Goal: Task Accomplishment & Management: Complete application form

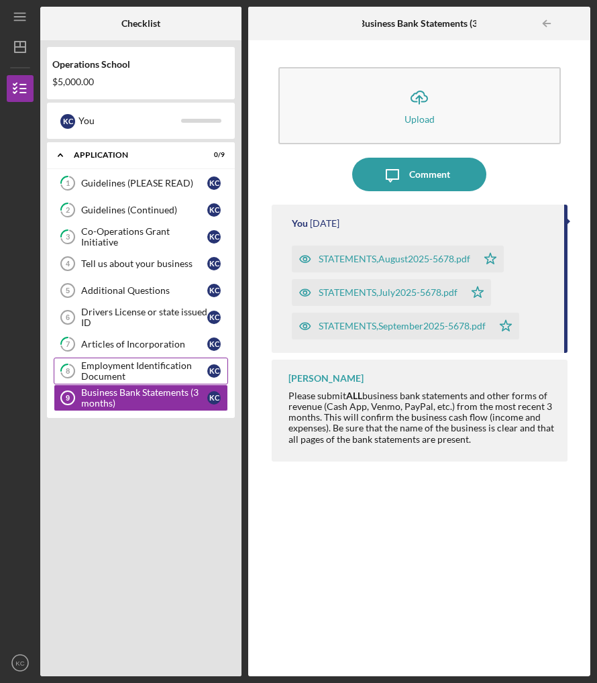
click at [110, 370] on div "Employment Identification Document" at bounding box center [144, 370] width 126 height 21
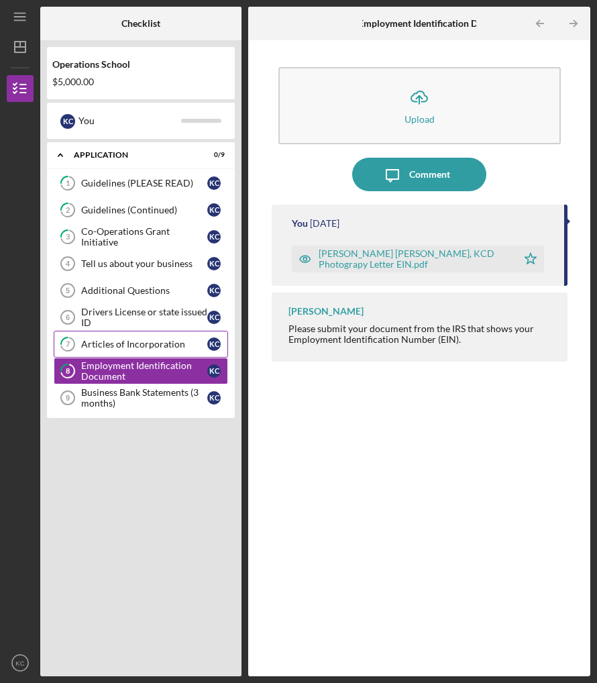
click at [107, 345] on div "Articles of Incorporation" at bounding box center [144, 344] width 126 height 11
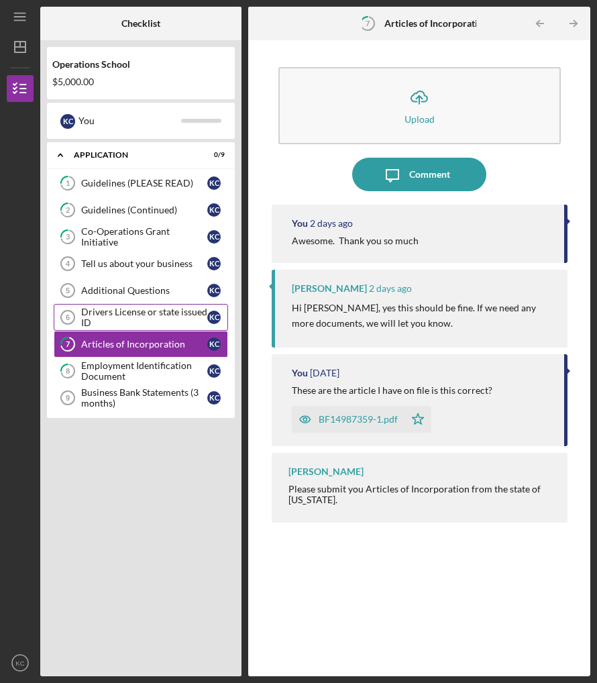
click at [111, 312] on div "Drivers License or state issued ID" at bounding box center [144, 317] width 126 height 21
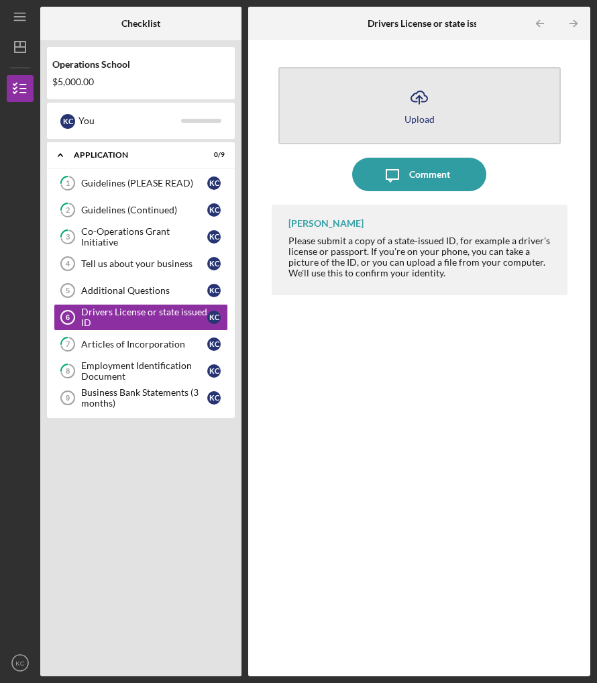
click at [418, 98] on icon "Icon/Upload" at bounding box center [420, 98] width 34 height 34
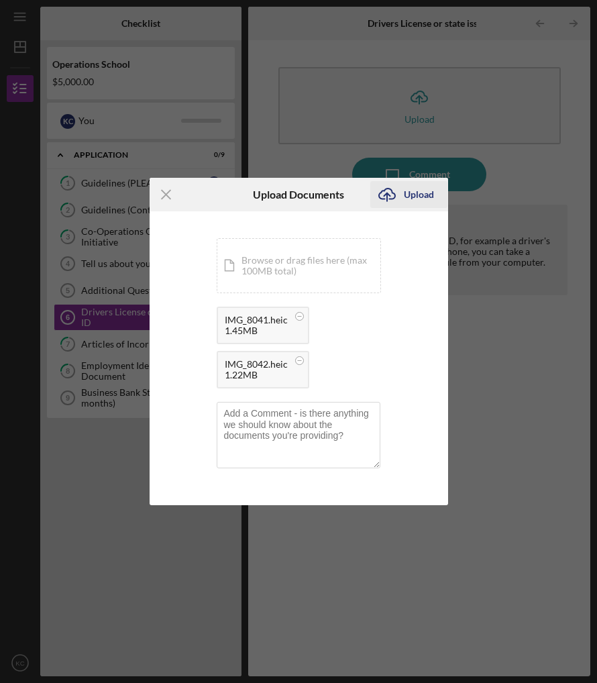
click at [416, 193] on div "Upload" at bounding box center [419, 194] width 30 height 27
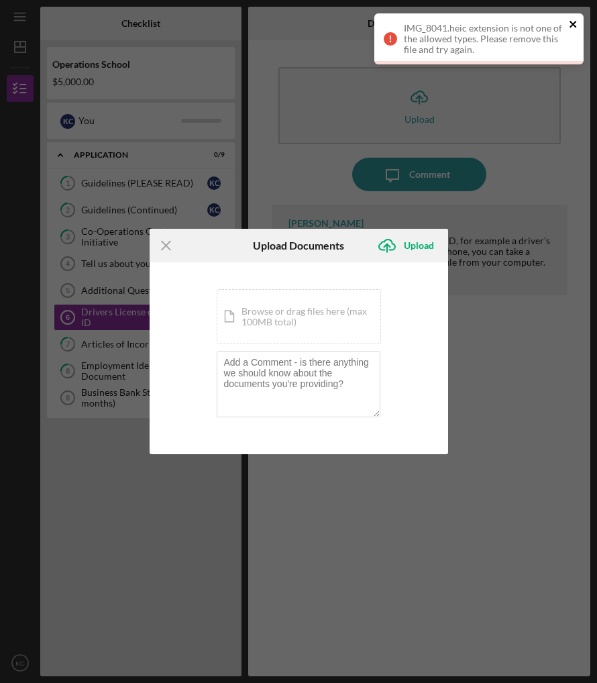
click at [573, 21] on icon "close" at bounding box center [573, 24] width 9 height 11
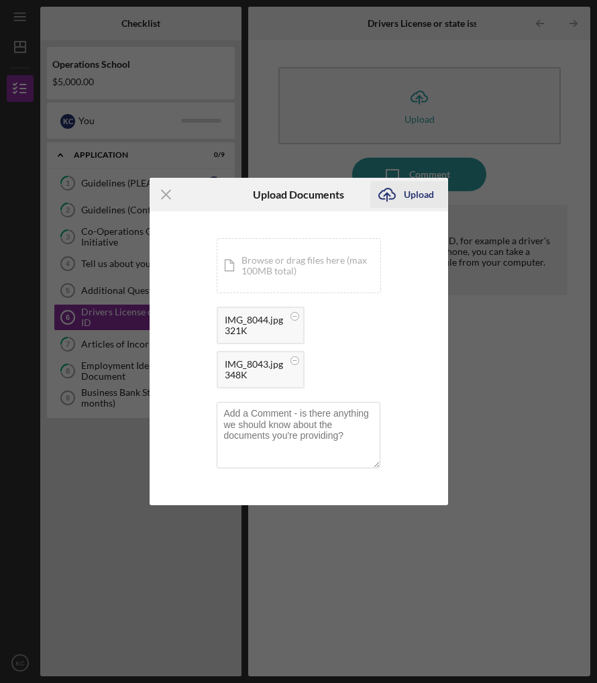
click at [413, 193] on div "Upload" at bounding box center [419, 194] width 30 height 27
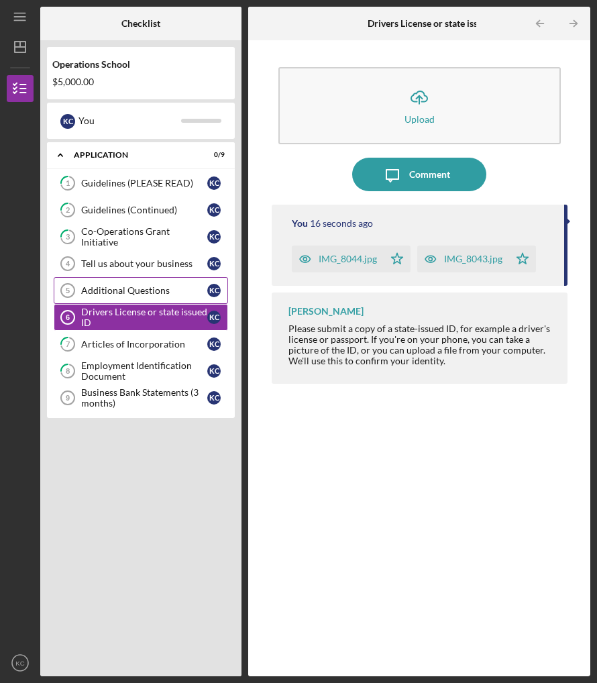
click at [114, 290] on div "Additional Questions" at bounding box center [144, 290] width 126 height 11
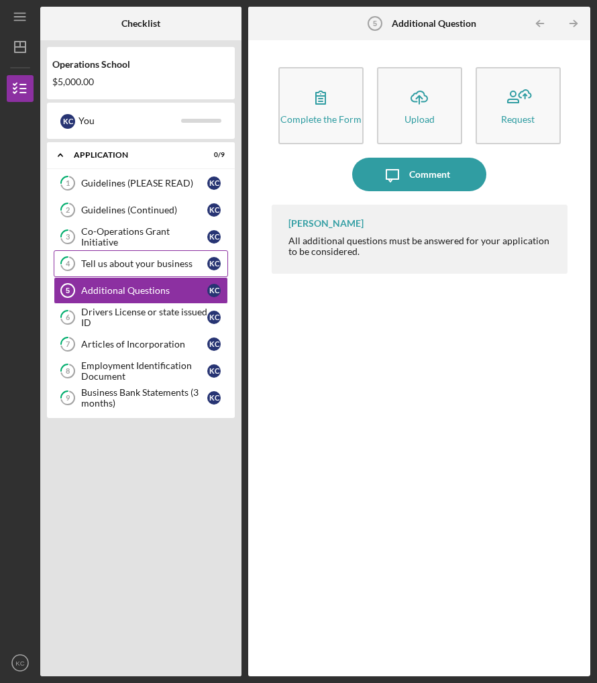
click at [120, 262] on div "Tell us about your business" at bounding box center [144, 263] width 126 height 11
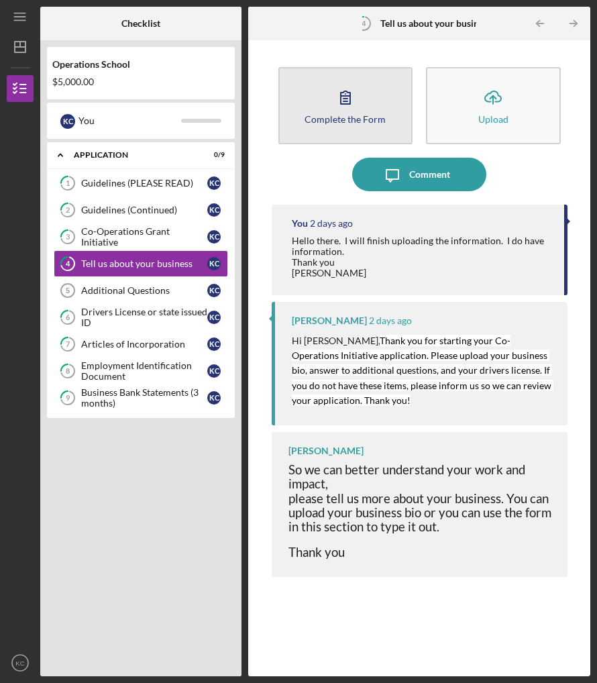
click at [346, 97] on icon "button" at bounding box center [346, 98] width 34 height 34
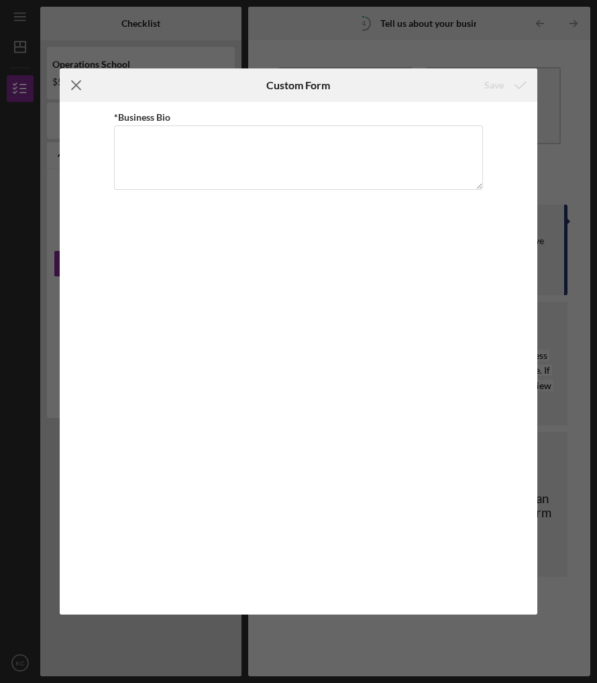
click at [76, 85] on line at bounding box center [76, 85] width 9 height 9
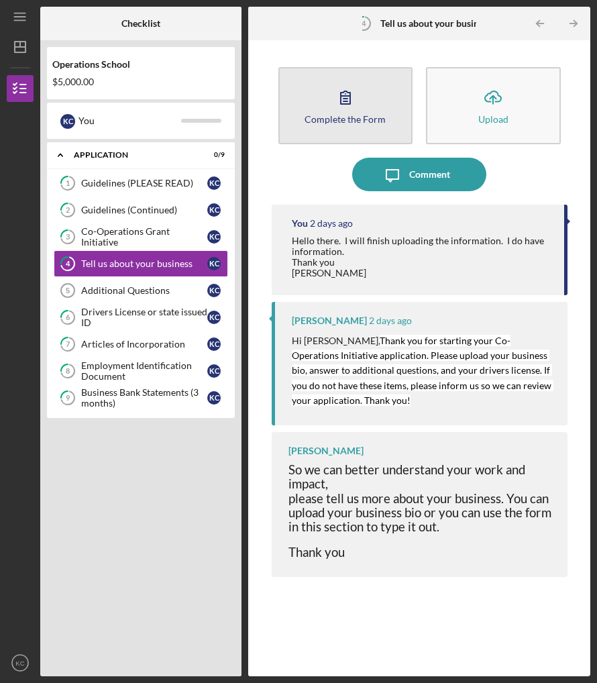
click at [346, 101] on icon "button" at bounding box center [345, 97] width 9 height 13
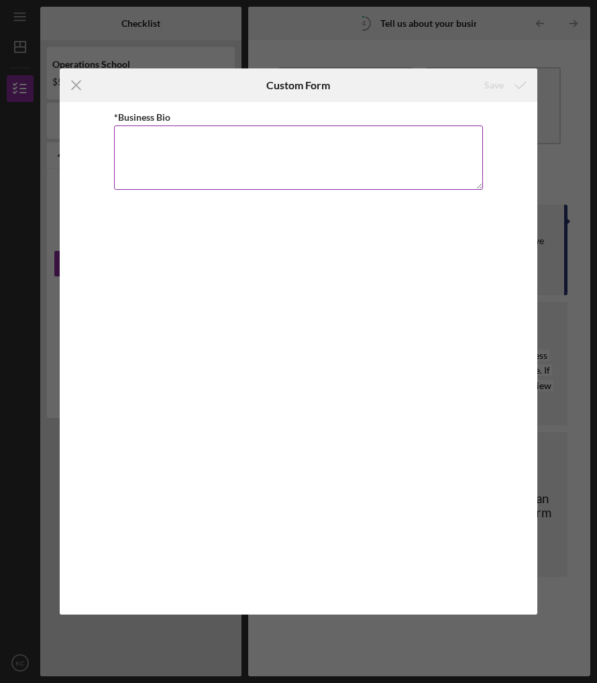
click at [121, 140] on textarea "*Business Bio" at bounding box center [298, 157] width 369 height 64
paste textarea "**[PERSON_NAME] Photography and KCD Creative Studios empower women and creative…"
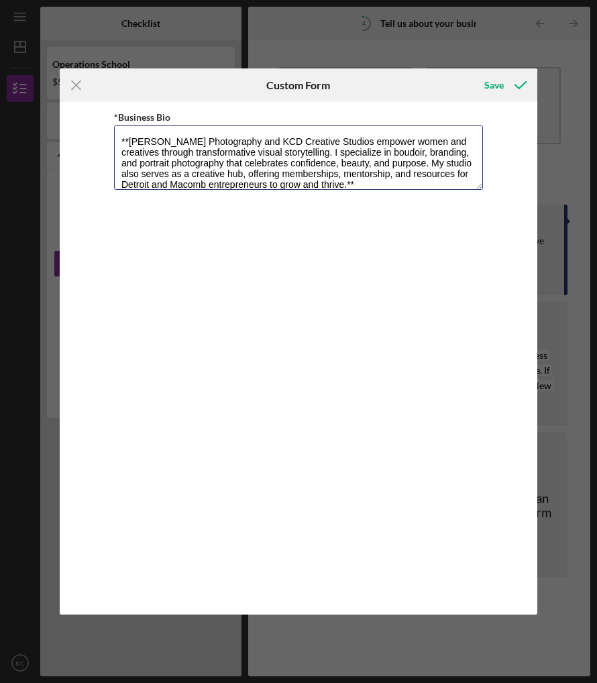
scroll to position [11, 0]
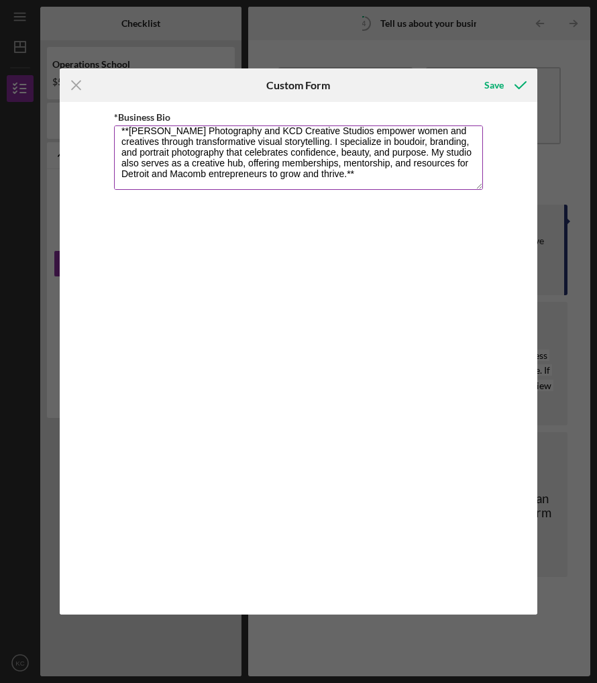
click at [130, 132] on textarea "**[PERSON_NAME] Photography and KCD Creative Studios empower women and creative…" at bounding box center [298, 157] width 369 height 64
click at [354, 172] on textarea "[PERSON_NAME] Photography and KCD Creative Studios empower women and creatives …" at bounding box center [298, 157] width 369 height 64
click at [208, 176] on textarea "[PERSON_NAME] Photography and KCD Creative Studios empower women and creatives …" at bounding box center [298, 157] width 369 height 64
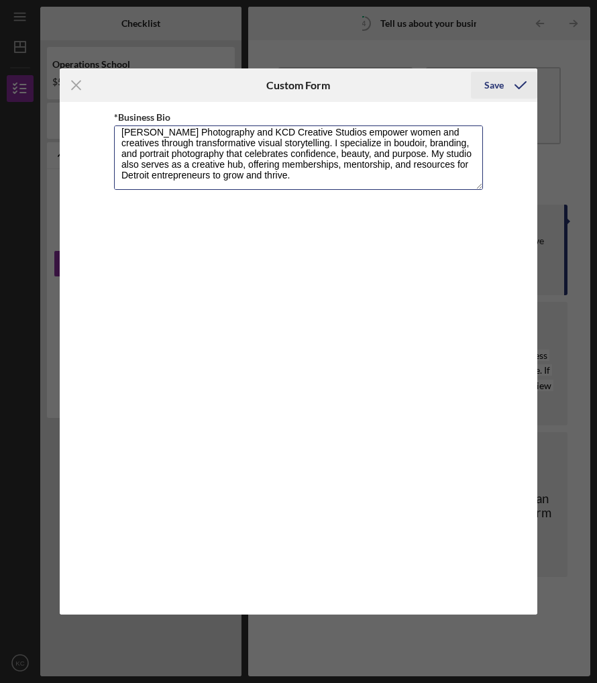
type textarea "[PERSON_NAME] Photography and KCD Creative Studios empower women and creatives …"
click at [496, 80] on div "Save" at bounding box center [493, 85] width 19 height 27
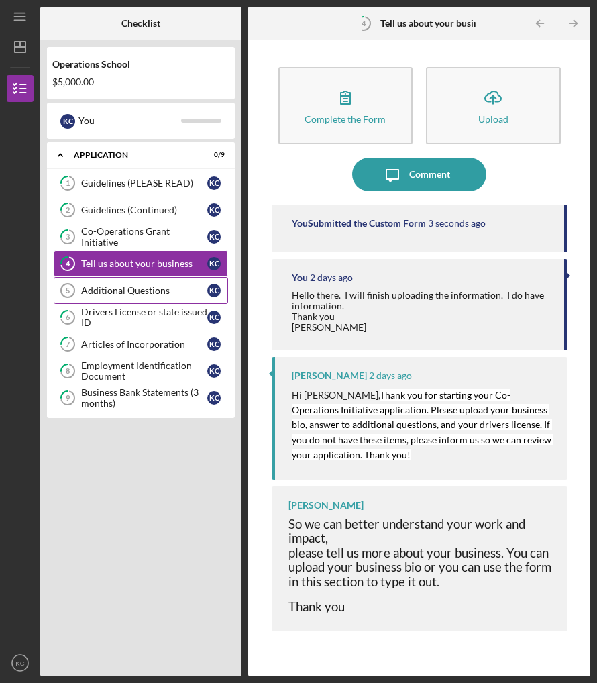
click at [108, 289] on div "Additional Questions" at bounding box center [144, 290] width 126 height 11
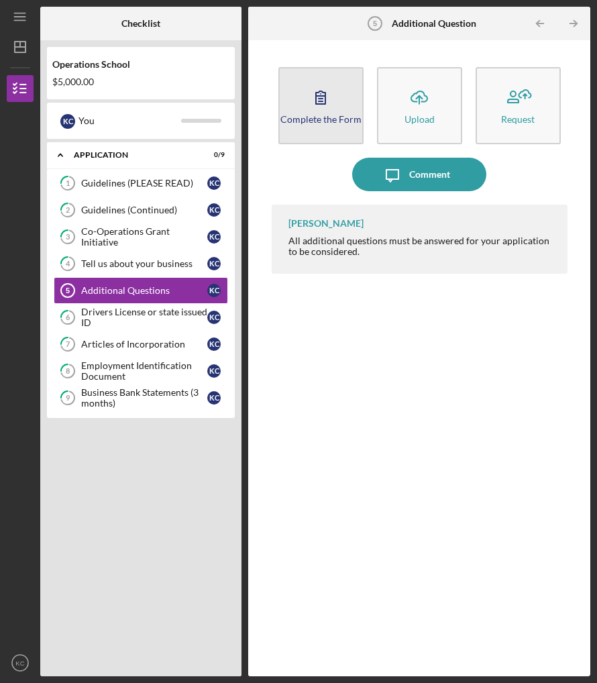
click at [314, 114] on div "Complete the Form" at bounding box center [320, 119] width 81 height 10
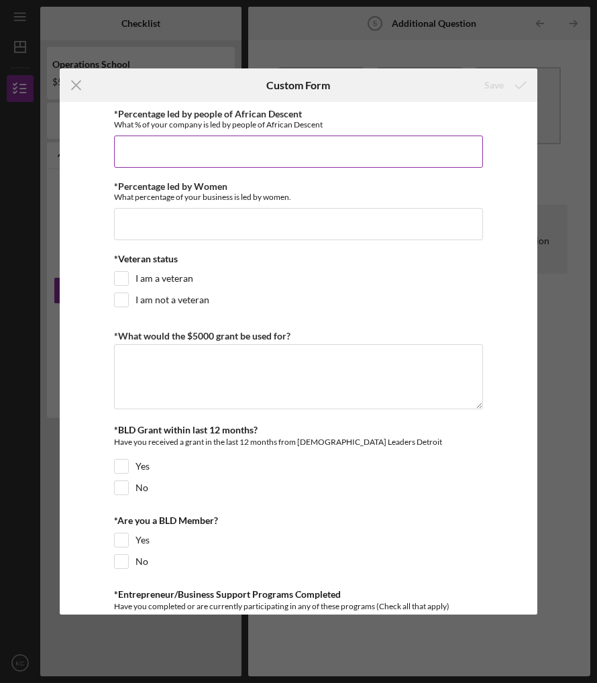
click at [133, 149] on input "*Percentage led by people of African Descent" at bounding box center [298, 152] width 369 height 32
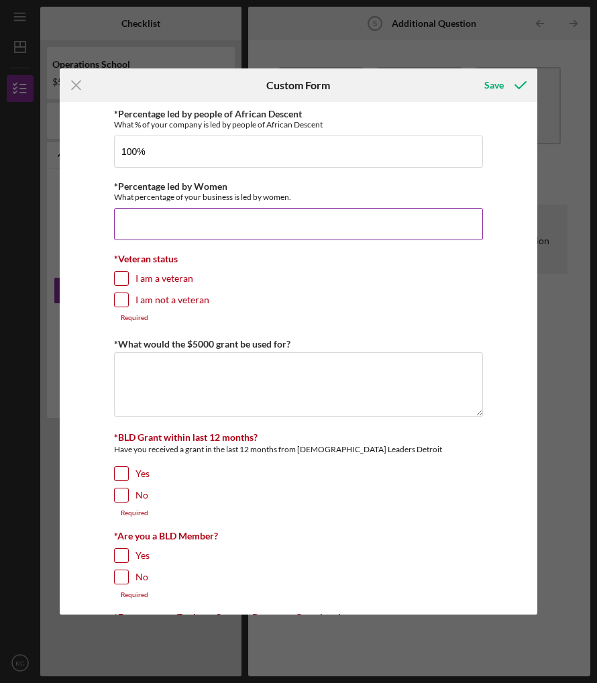
click at [126, 227] on input "*Percentage led by Women" at bounding box center [298, 224] width 369 height 32
type input "100.00000%"
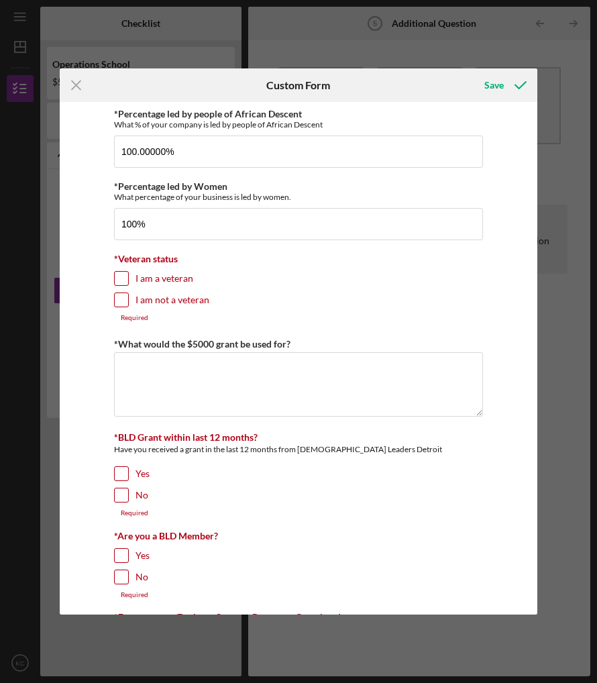
type input "100.00000%"
click at [117, 299] on input "I am not a veteran" at bounding box center [121, 299] width 13 height 13
checkbox input "true"
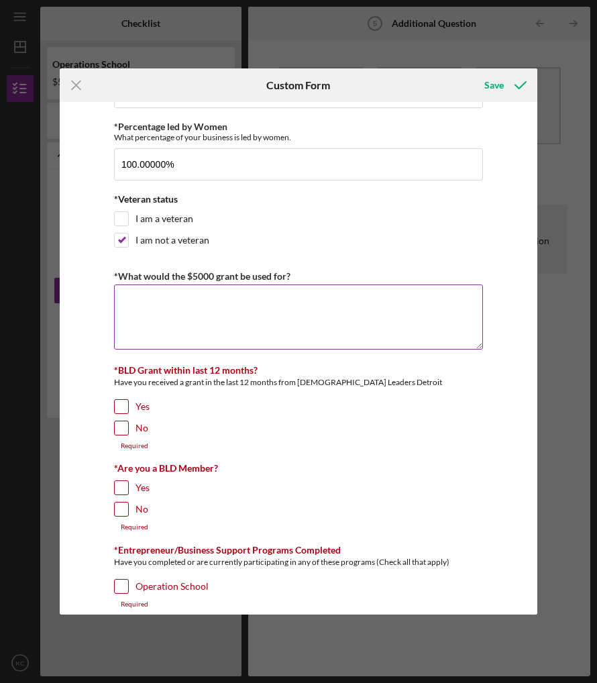
scroll to position [74, 0]
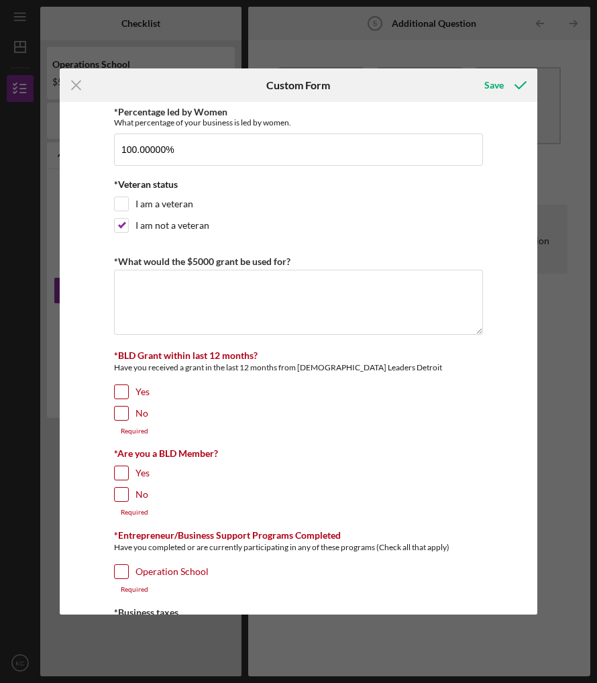
click at [121, 413] on input "No" at bounding box center [121, 413] width 13 height 13
checkbox input "true"
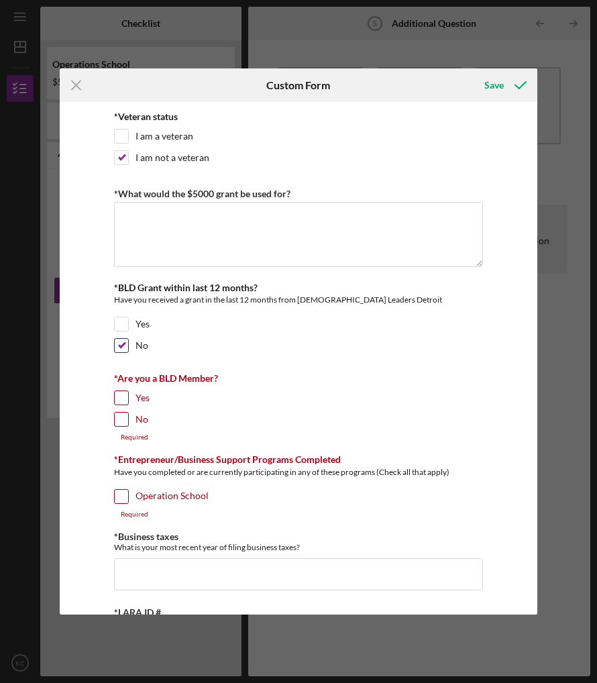
scroll to position [150, 0]
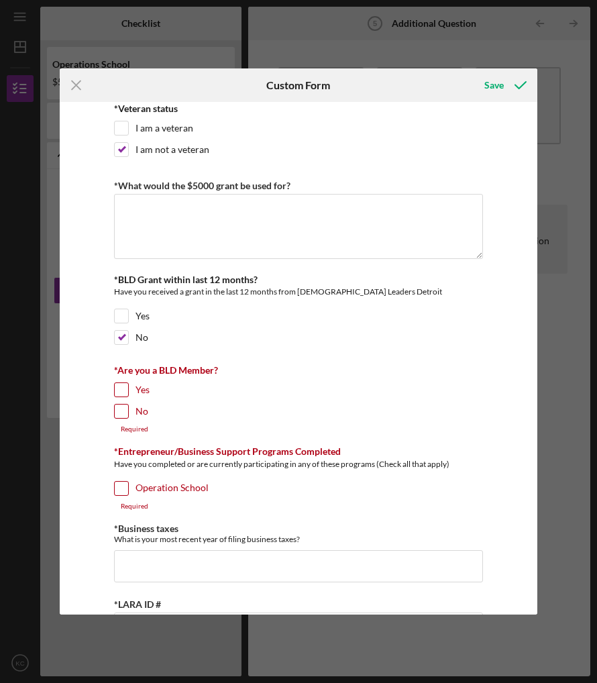
click at [118, 388] on input "Yes" at bounding box center [121, 389] width 13 height 13
checkbox input "true"
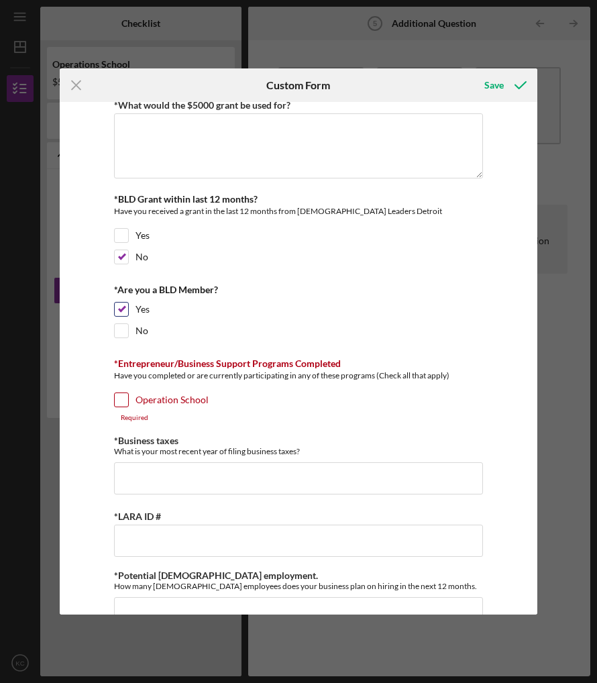
scroll to position [234, 0]
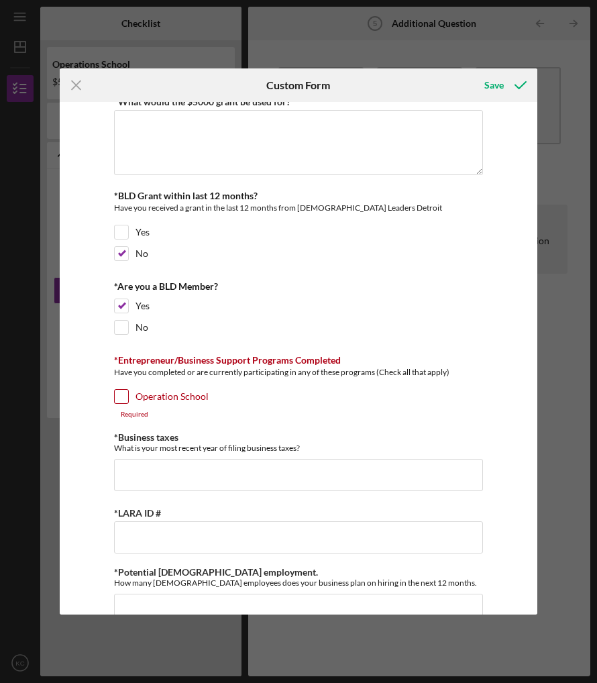
click at [119, 395] on input "Operation School" at bounding box center [121, 396] width 13 height 13
checkbox input "true"
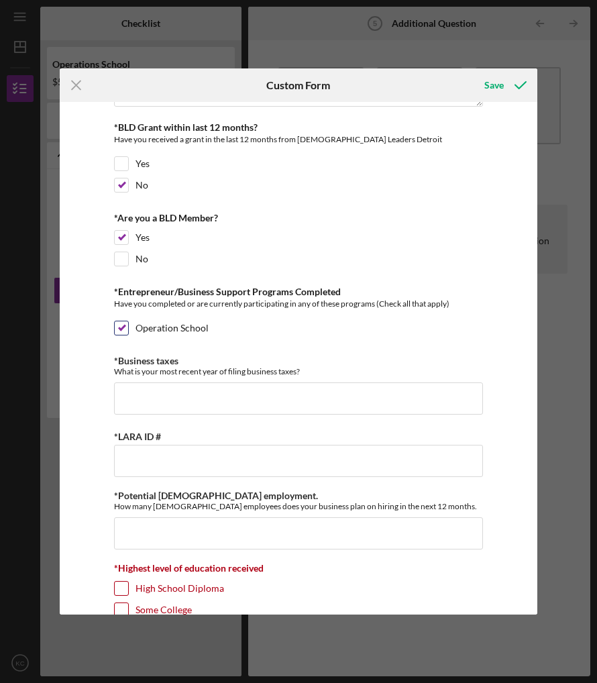
scroll to position [307, 0]
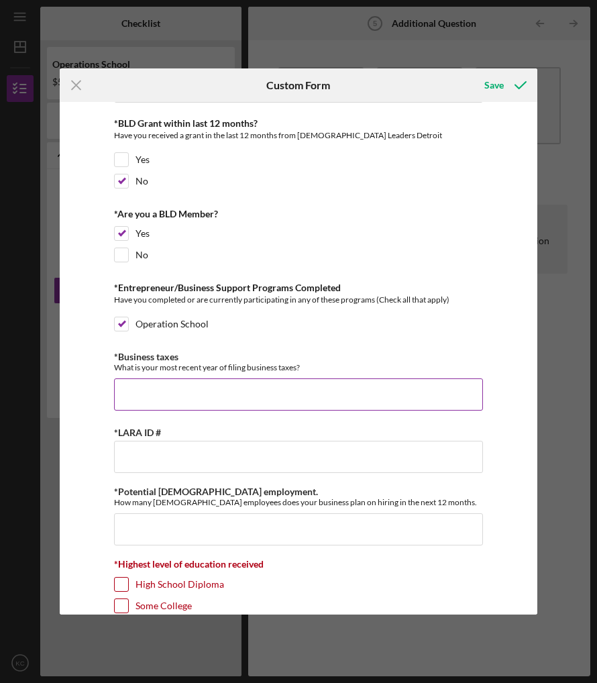
click at [123, 391] on input "*Business taxes" at bounding box center [298, 394] width 369 height 32
type input "[DATE] - [DATE] on extension filling soon"
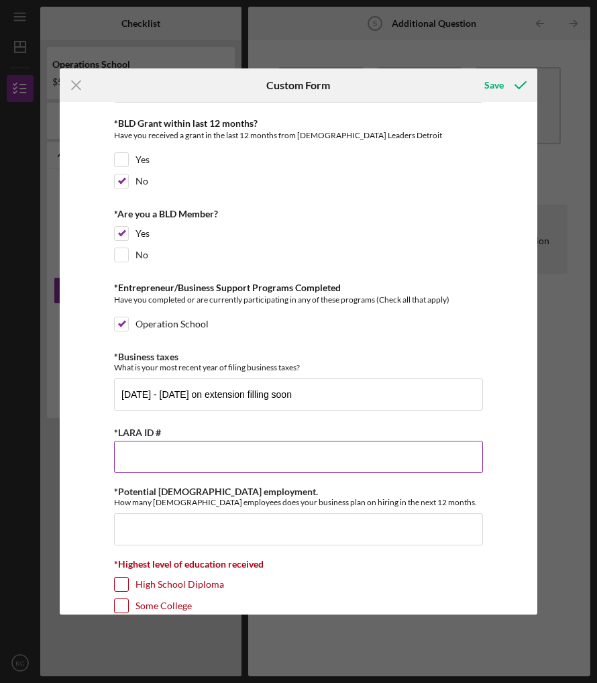
click at [127, 458] on input "*LARA ID #" at bounding box center [298, 457] width 369 height 32
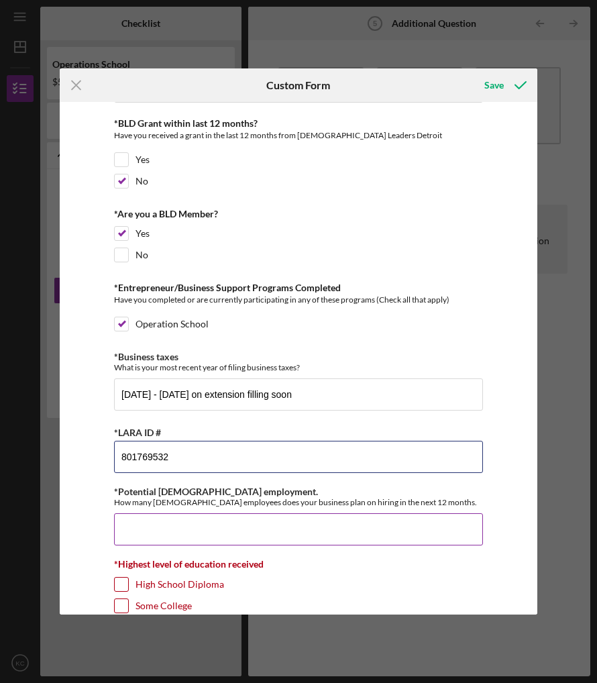
type input "801769532"
click at [122, 525] on input "*Potential [DEMOGRAPHIC_DATA] employment." at bounding box center [298, 529] width 369 height 32
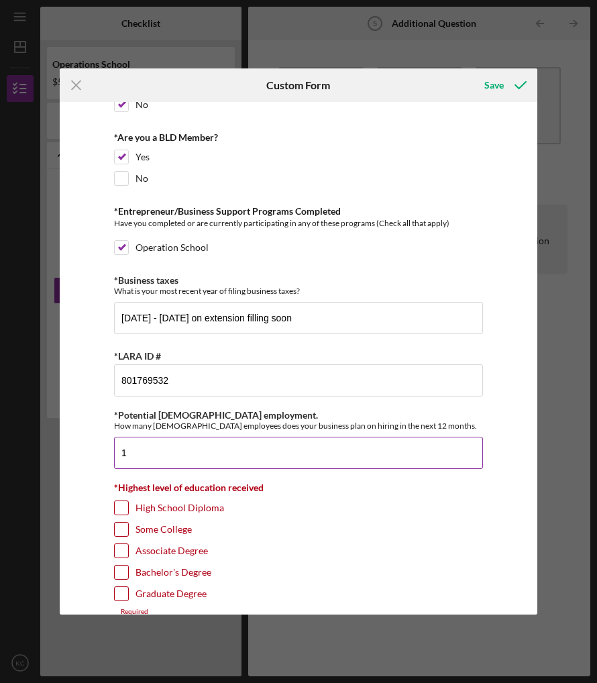
scroll to position [403, 0]
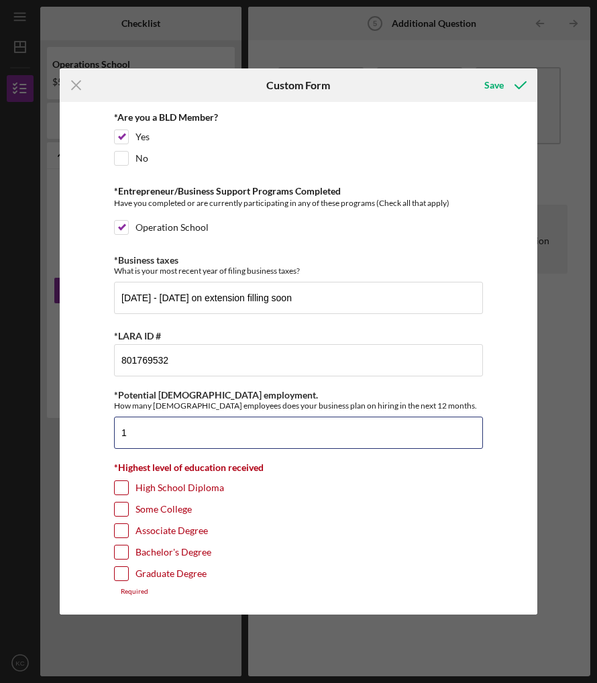
type input "1"
click at [120, 509] on input "Some College" at bounding box center [121, 509] width 13 height 13
checkbox input "true"
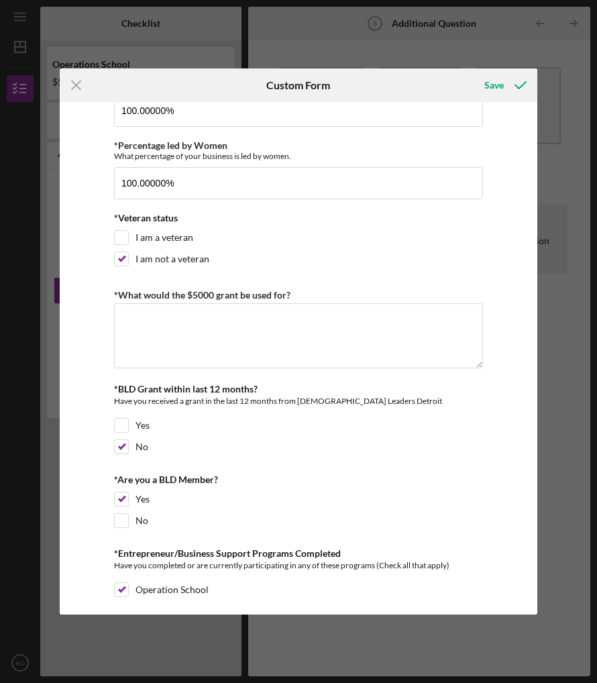
scroll to position [0, 0]
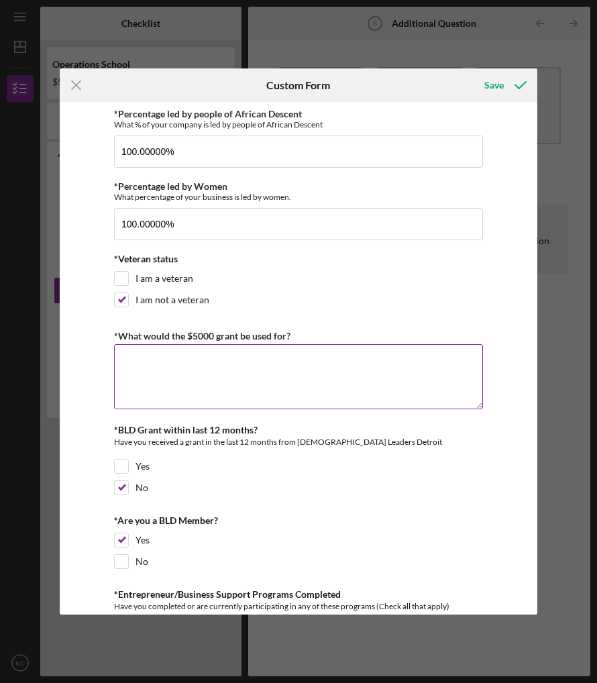
click at [129, 367] on textarea "*What would the $5000 grant be used for?" at bounding box center [298, 376] width 369 height 64
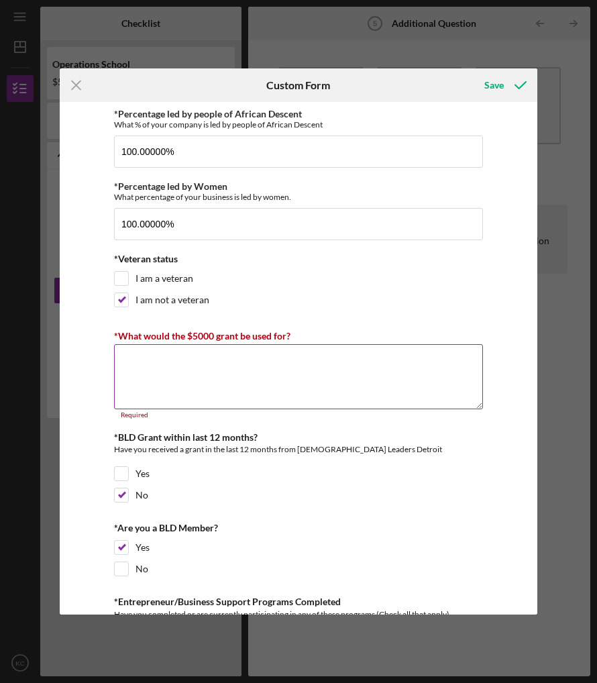
paste textarea "**The $5,000 grant would be used to enhance KCD Creative Studios as a creative …"
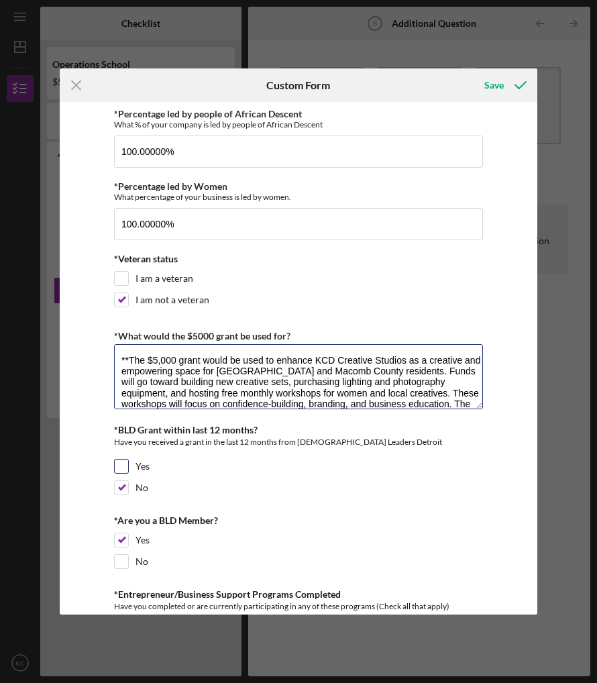
scroll to position [66, 0]
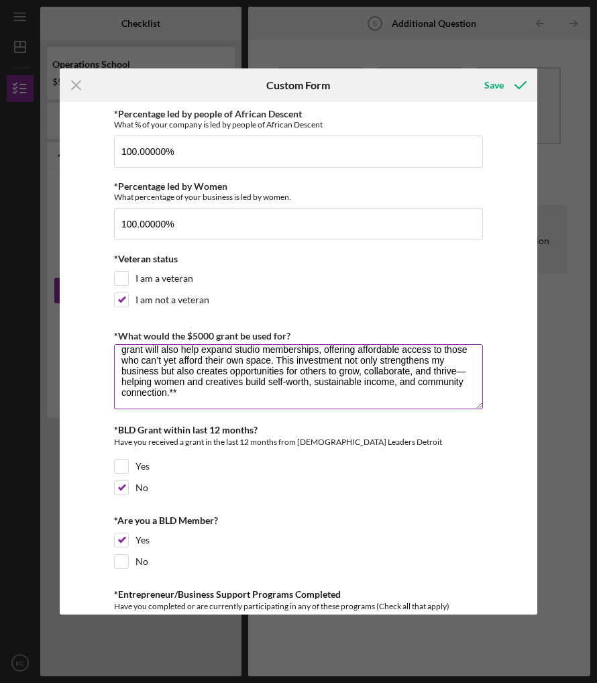
click at [181, 392] on textarea "**The $5,000 grant would be used to enhance KCD Creative Studios as a creative …" at bounding box center [298, 376] width 369 height 64
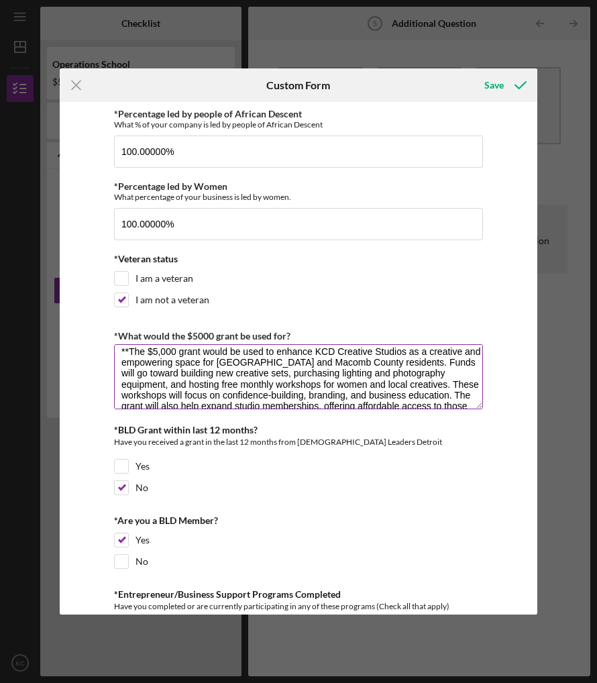
scroll to position [0, 0]
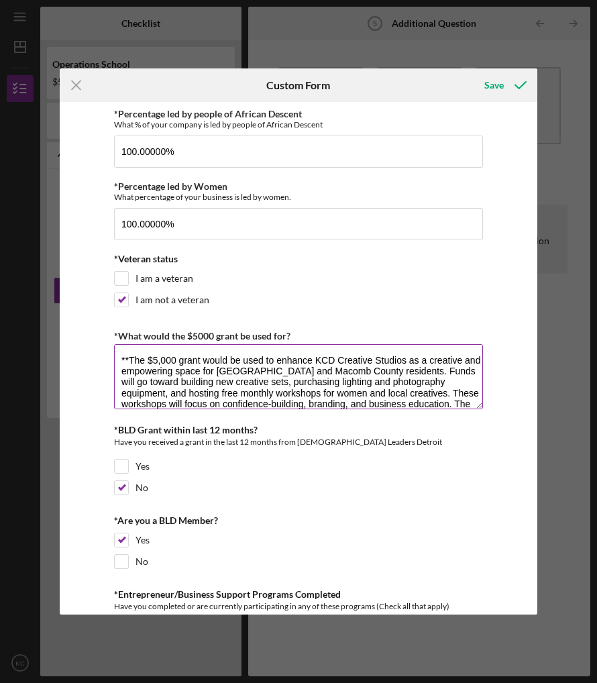
click at [127, 360] on textarea "**The $5,000 grant would be used to enhance KCD Creative Studios as a creative …" at bounding box center [298, 376] width 369 height 64
click at [354, 368] on textarea "The $5,000 grant would be used to enhance KCD Creative Studios as a creative an…" at bounding box center [298, 376] width 369 height 64
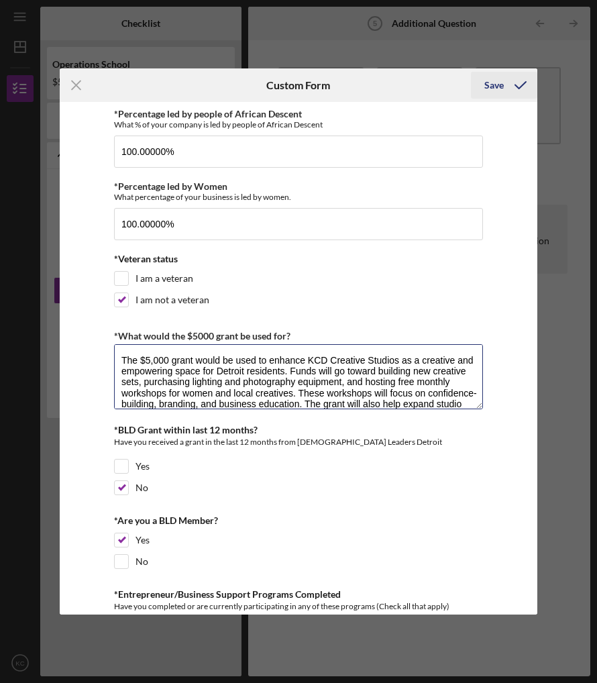
type textarea "The $5,000 grant would be used to enhance KCD Creative Studios as a creative an…"
click at [495, 84] on div "Save" at bounding box center [493, 85] width 19 height 27
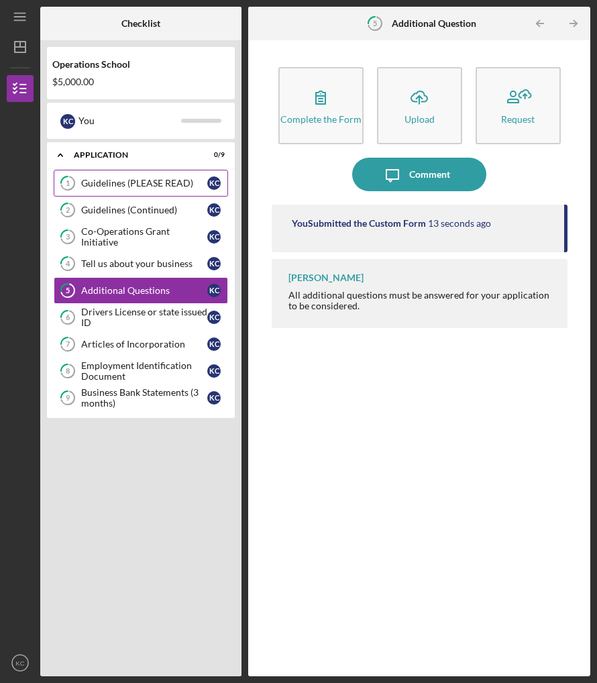
click at [109, 183] on div "Guidelines (PLEASE READ)" at bounding box center [144, 183] width 126 height 11
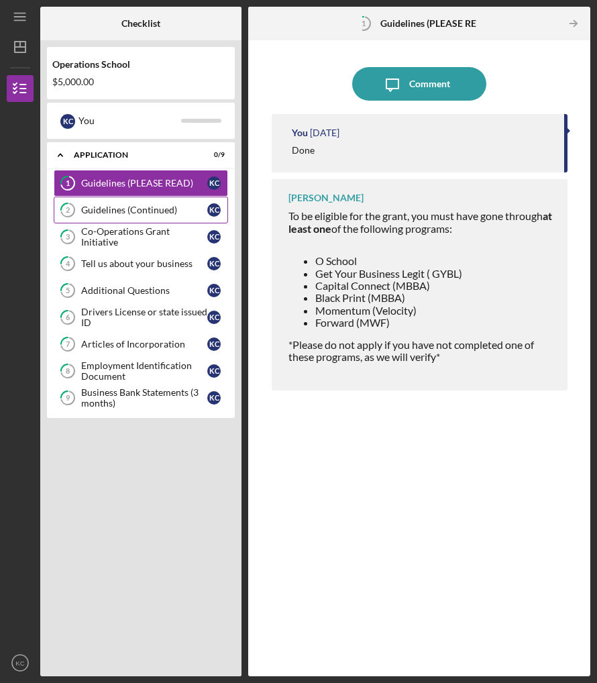
click at [99, 207] on div "Guidelines (Continued)" at bounding box center [144, 210] width 126 height 11
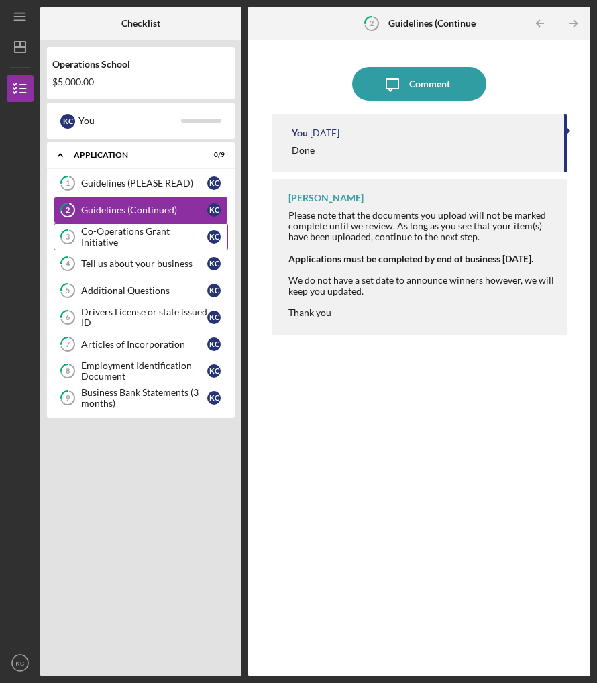
click at [104, 236] on div "Co-Operations Grant Initiative" at bounding box center [144, 236] width 126 height 21
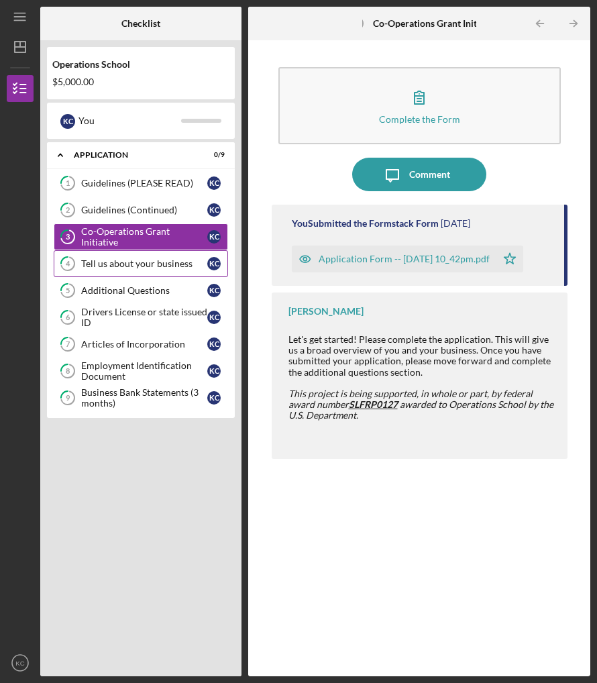
click at [130, 262] on div "Tell us about your business" at bounding box center [144, 263] width 126 height 11
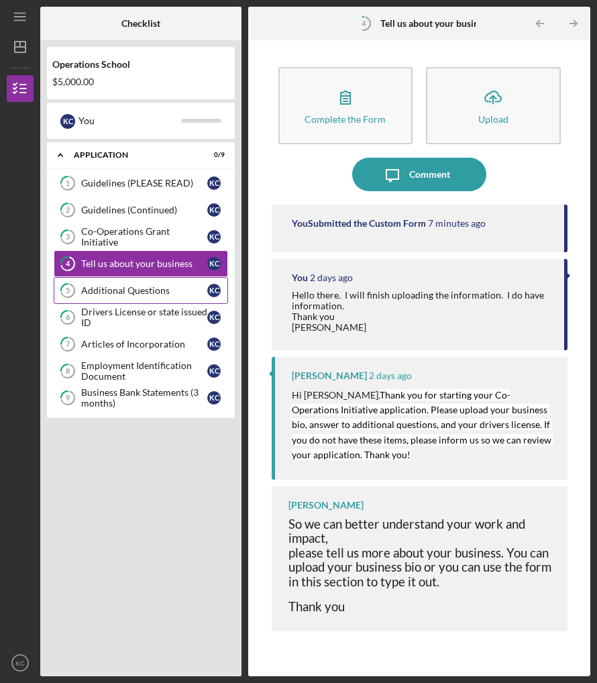
click at [105, 289] on div "Additional Questions" at bounding box center [144, 290] width 126 height 11
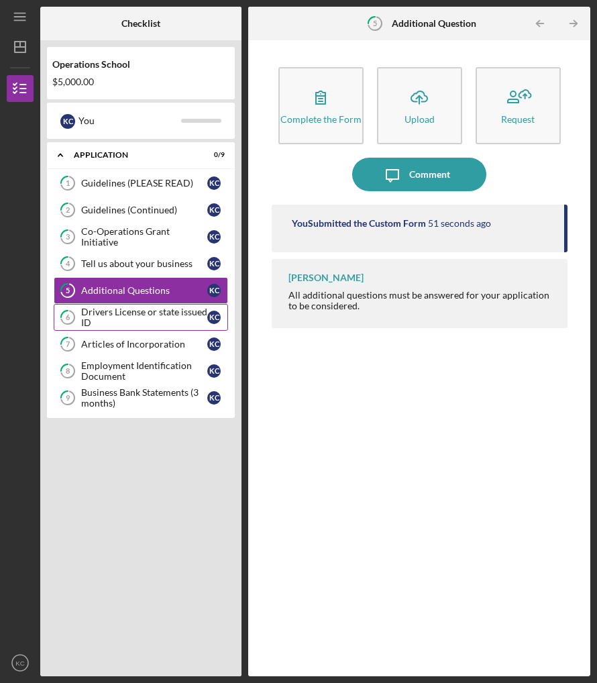
click at [95, 310] on div "Drivers License or state issued ID" at bounding box center [144, 317] width 126 height 21
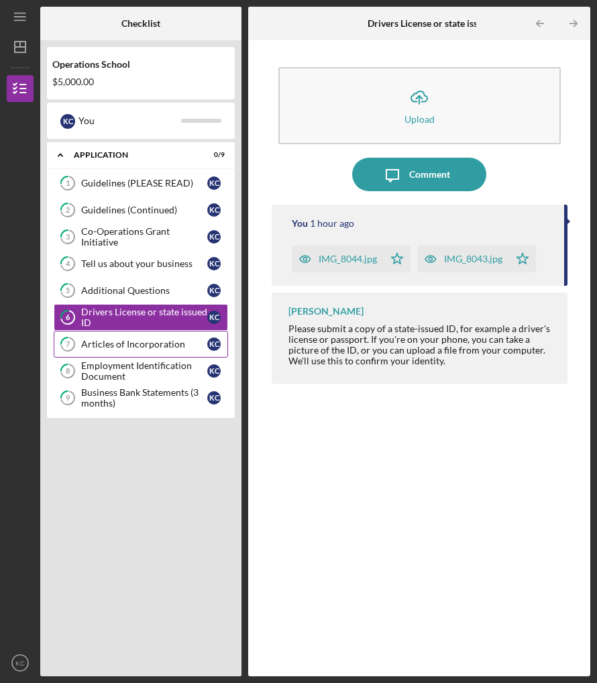
click at [94, 341] on div "Articles of Incorporation" at bounding box center [144, 344] width 126 height 11
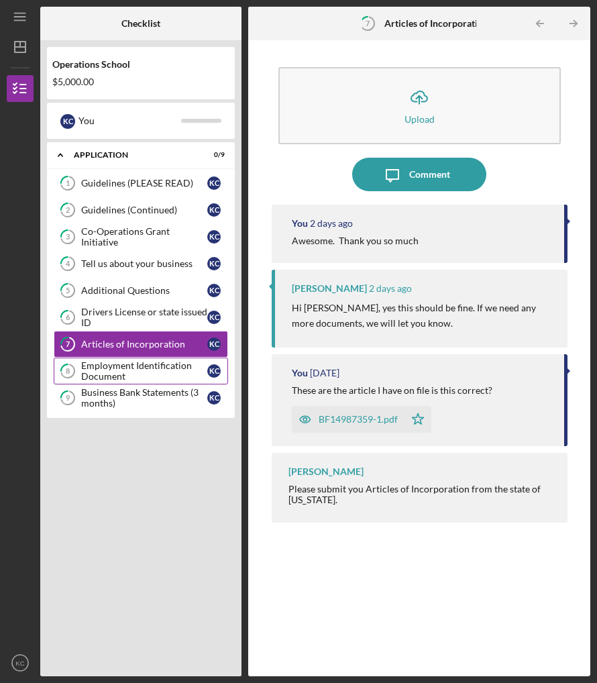
click at [99, 366] on div "Employment Identification Document" at bounding box center [144, 370] width 126 height 21
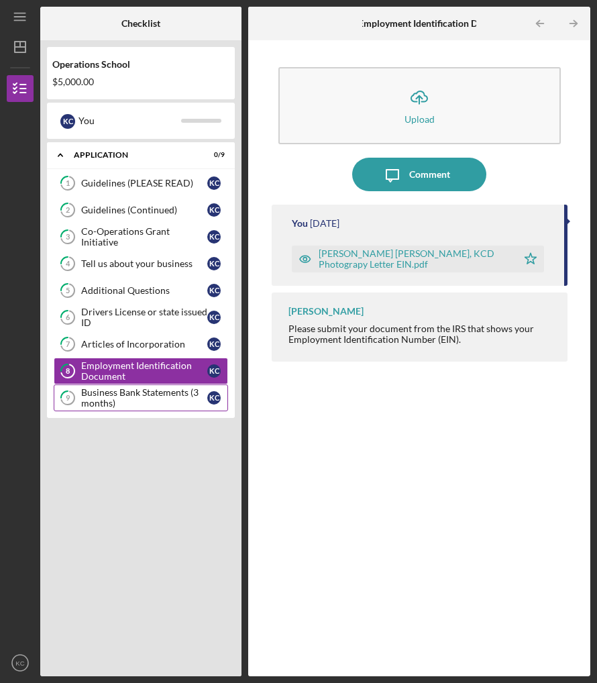
click at [101, 395] on div "Business Bank Statements (3 months)" at bounding box center [144, 397] width 126 height 21
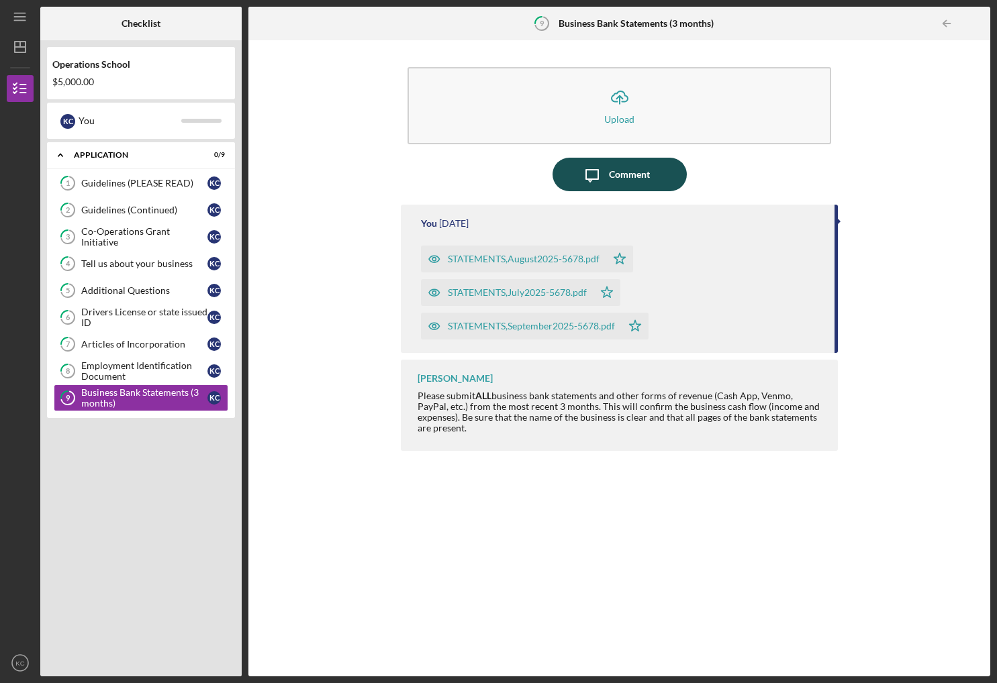
click at [597, 172] on div "Comment" at bounding box center [629, 175] width 41 height 34
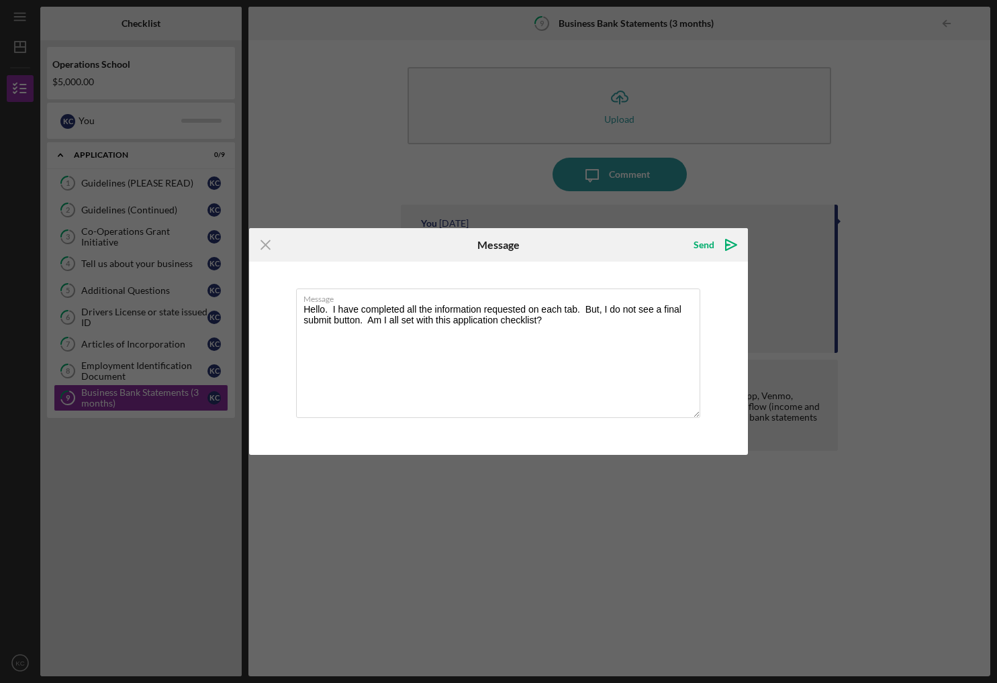
type textarea "Hello. I have completed all the information requested on each tab. But, I do no…"
drag, startPoint x: 391, startPoint y: 247, endPoint x: 392, endPoint y: 293, distance: 46.3
click at [392, 293] on form "Icon/Menu Close Message Send Icon/icon-invite-send Message Hello. I have comple…" at bounding box center [498, 341] width 499 height 227
click at [325, 311] on textarea "Hello. I have completed all the information requested on each tab. But, I do no…" at bounding box center [498, 354] width 404 height 130
click at [597, 243] on icon "Icon/icon-invite-send" at bounding box center [731, 245] width 34 height 34
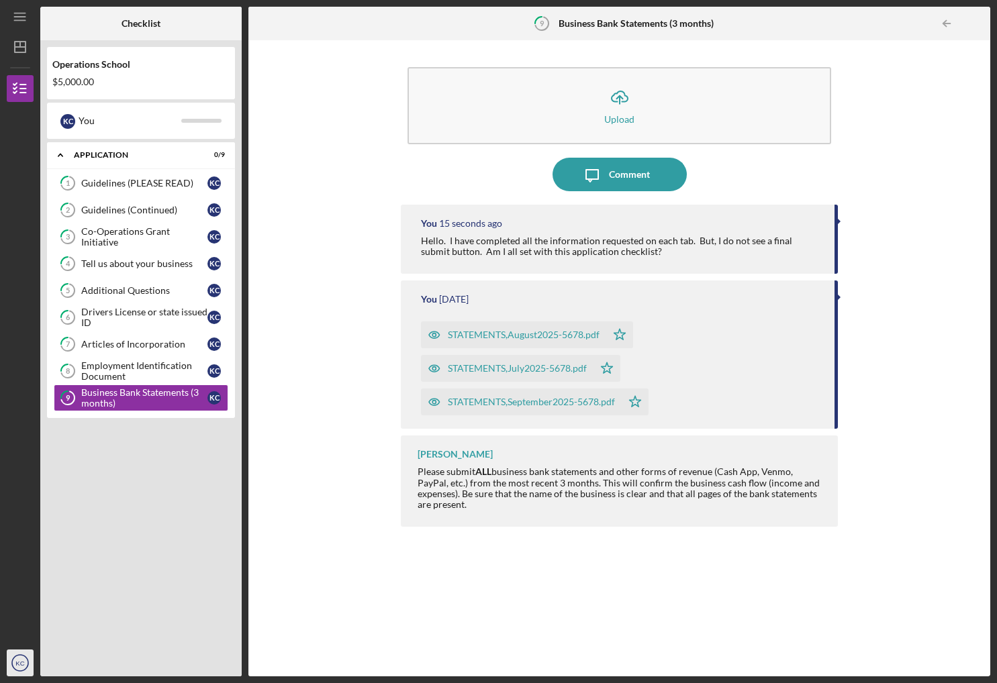
click at [22, 660] on text "KC" at bounding box center [19, 663] width 9 height 7
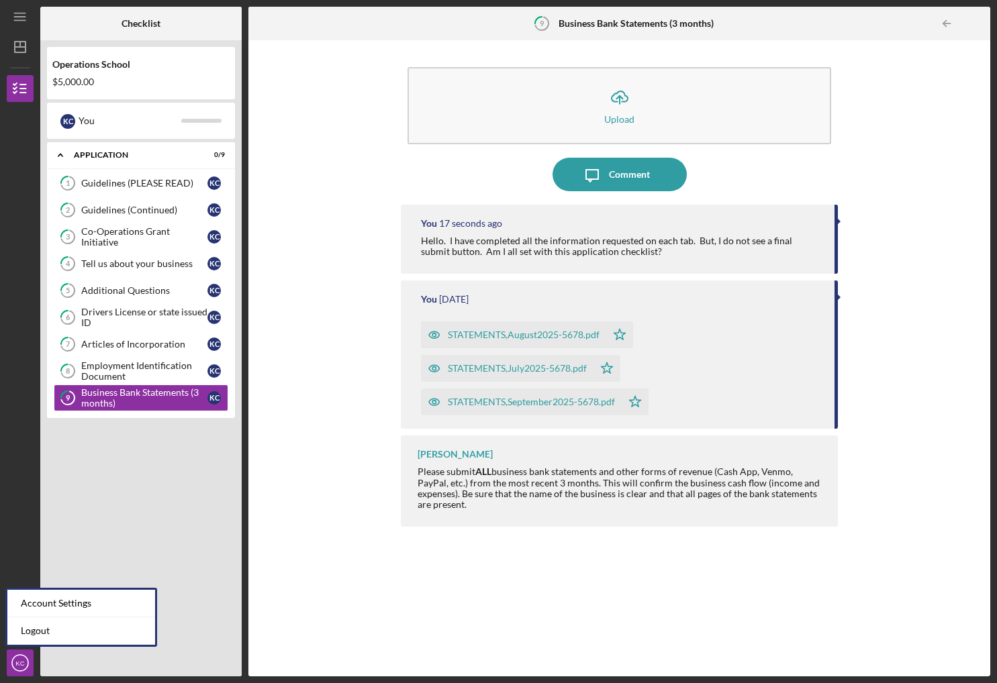
click at [351, 566] on div "Icon/Upload Upload Icon/Message Comment You 17 seconds ago Hello. I have comple…" at bounding box center [619, 358] width 728 height 623
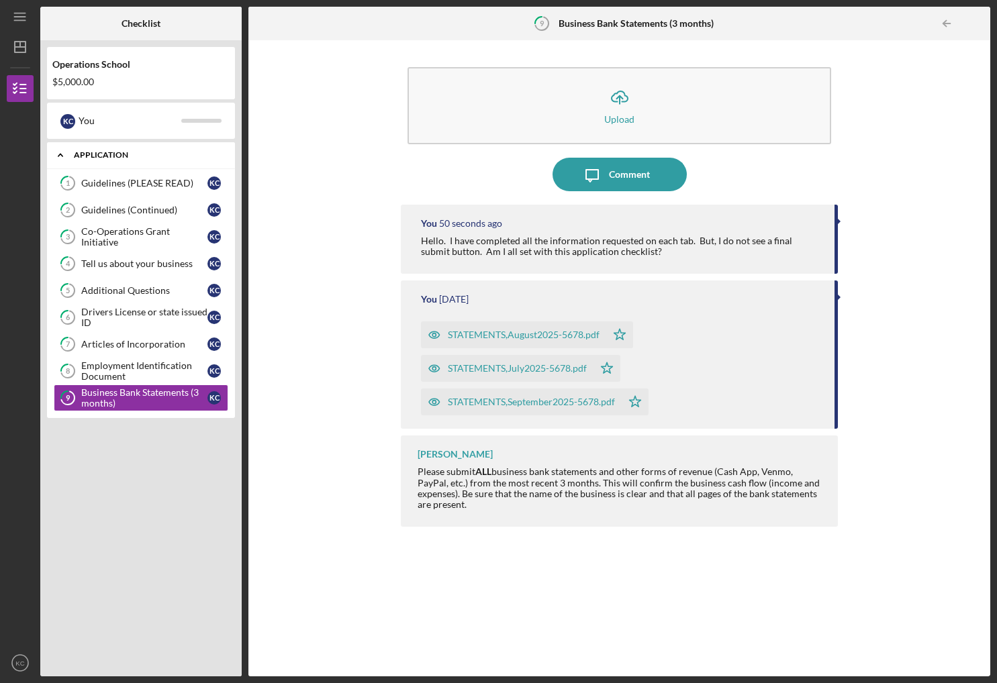
click at [60, 154] on polyline at bounding box center [60, 155] width 4 height 3
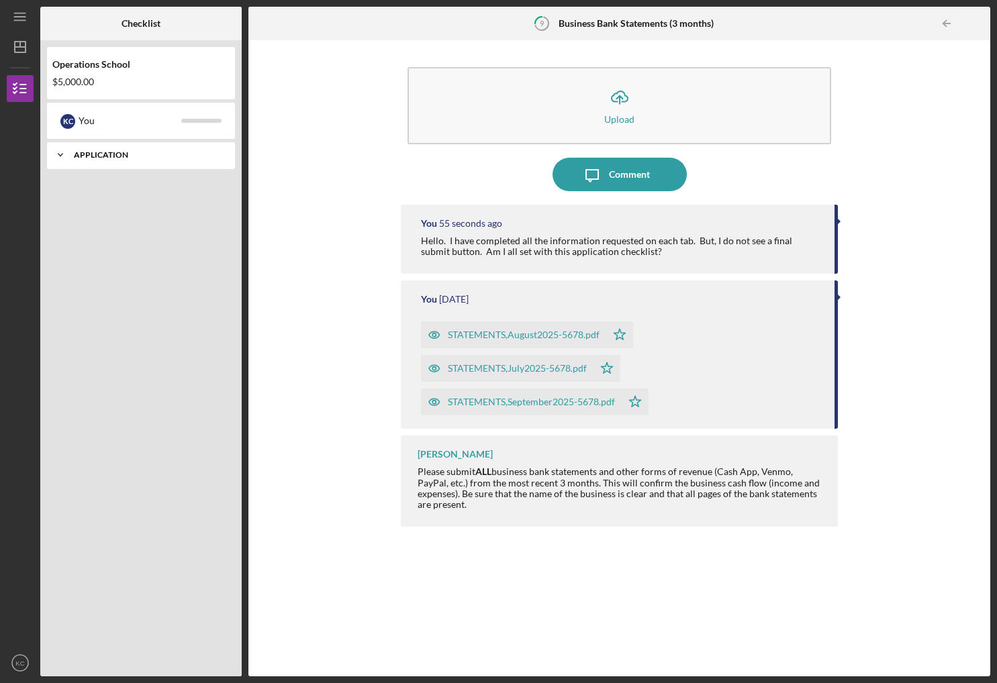
click at [60, 154] on icon "Icon/Expander" at bounding box center [60, 155] width 27 height 27
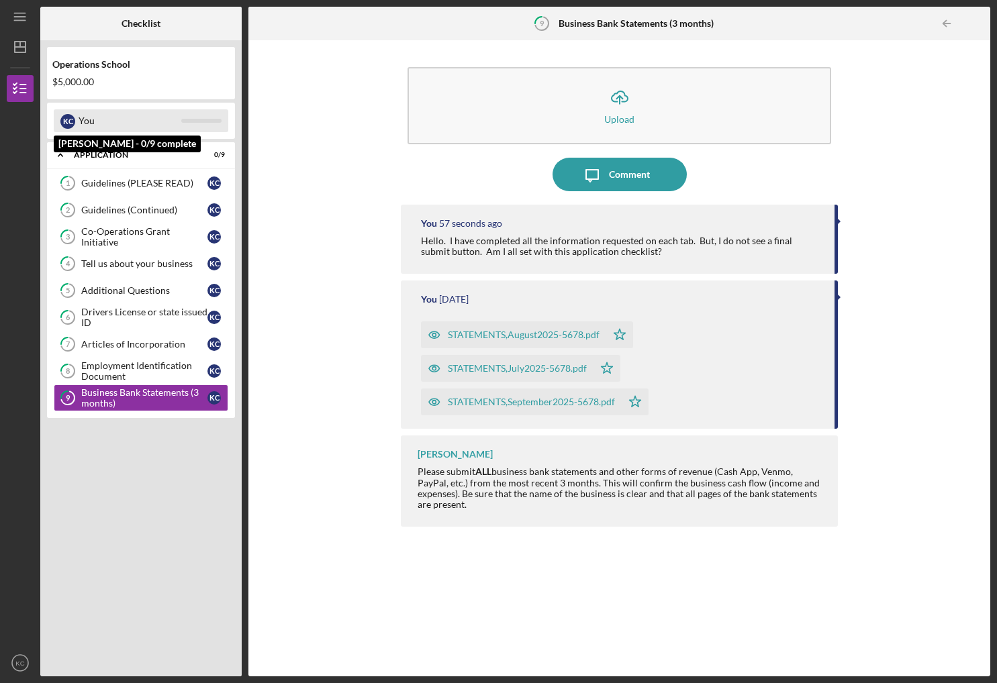
click at [160, 116] on div "You" at bounding box center [130, 120] width 103 height 23
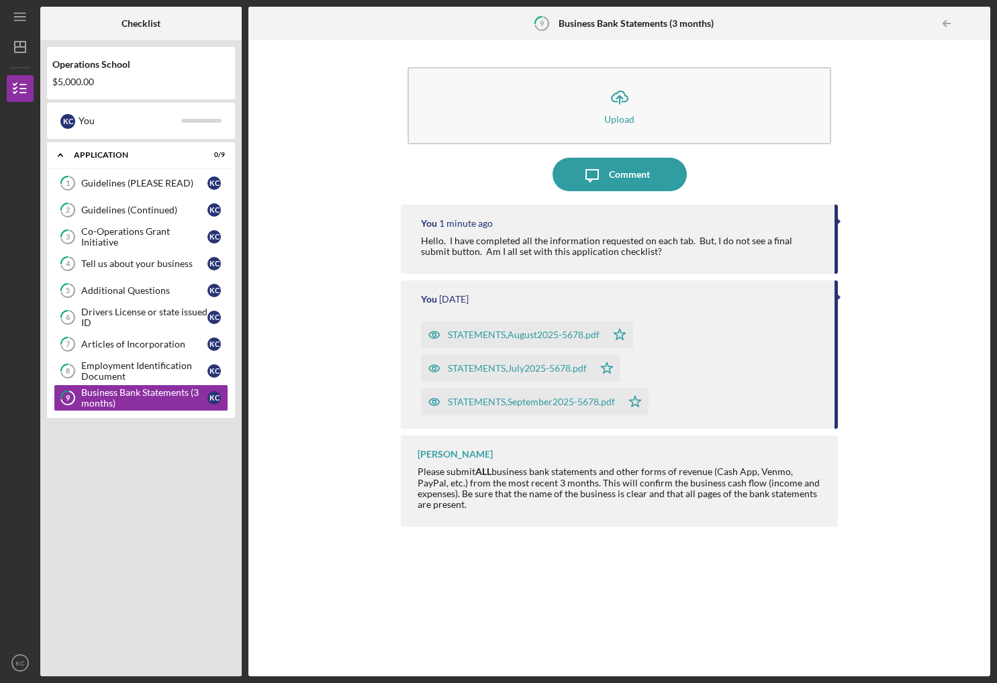
click at [597, 244] on div "Hello. I have completed all the information requested on each tab. But, I do no…" at bounding box center [621, 246] width 400 height 21
click at [17, 660] on text "KC" at bounding box center [19, 663] width 9 height 7
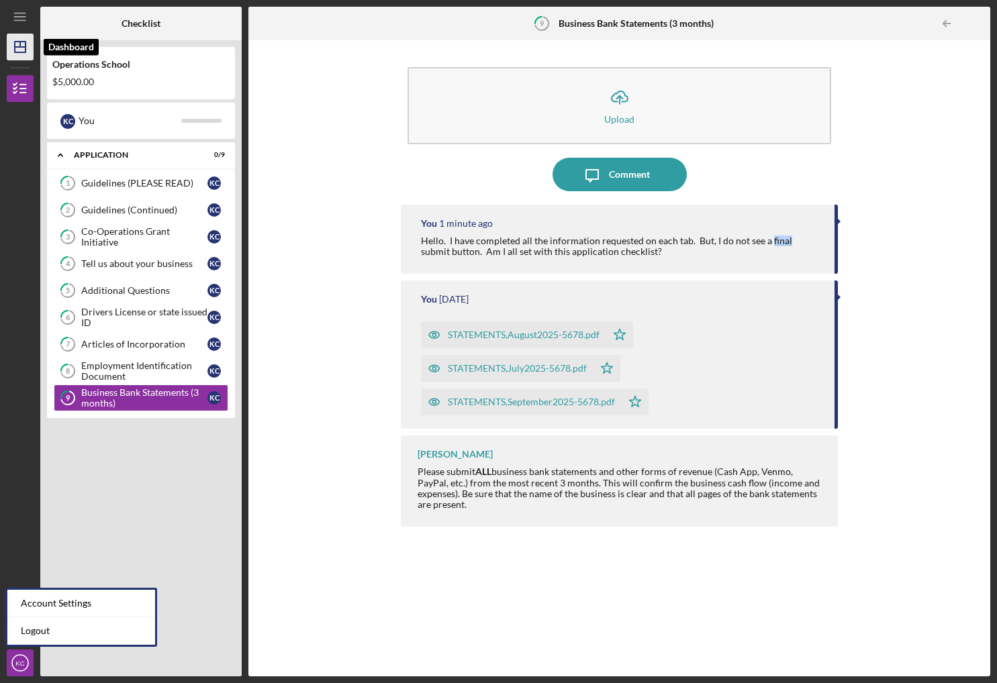
click at [20, 45] on line "button" at bounding box center [20, 44] width 0 height 5
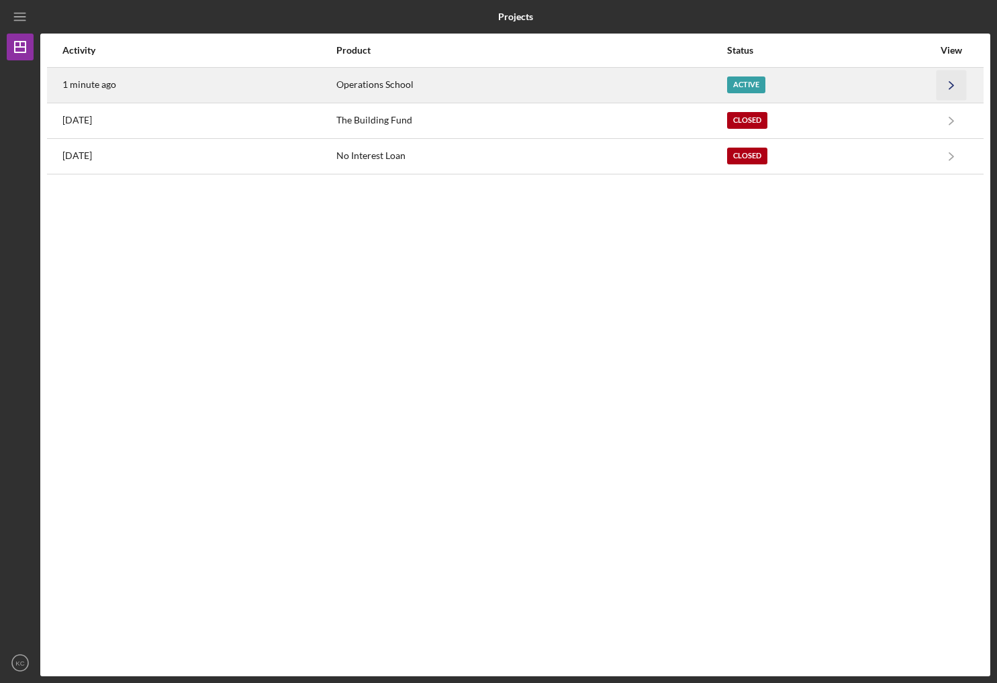
click at [597, 79] on icon "Icon/Navigate" at bounding box center [951, 85] width 30 height 30
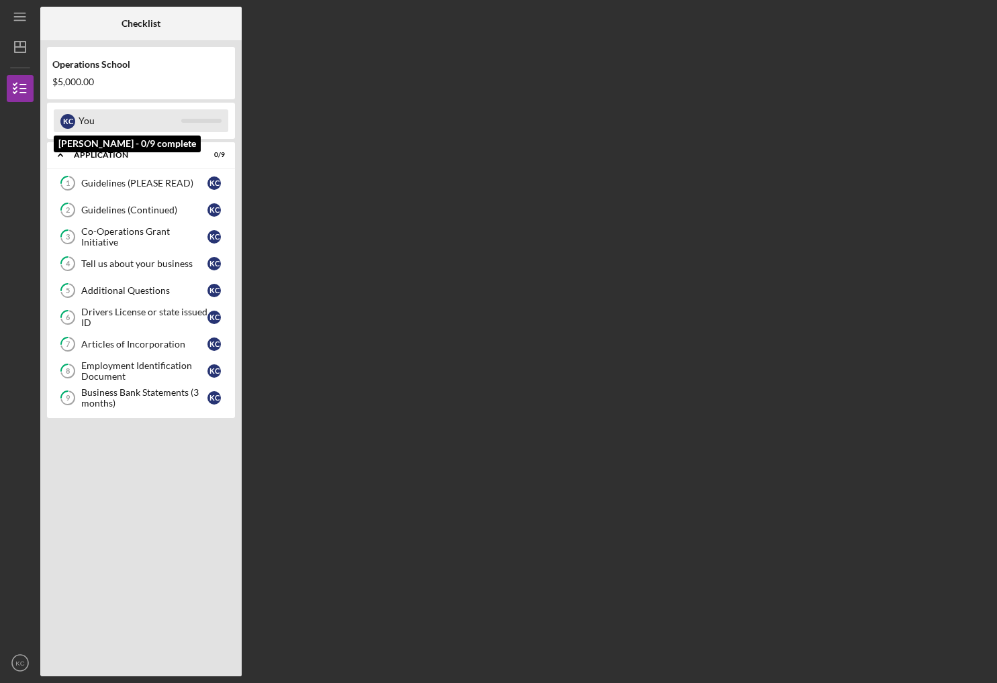
click at [85, 119] on div "You" at bounding box center [130, 120] width 103 height 23
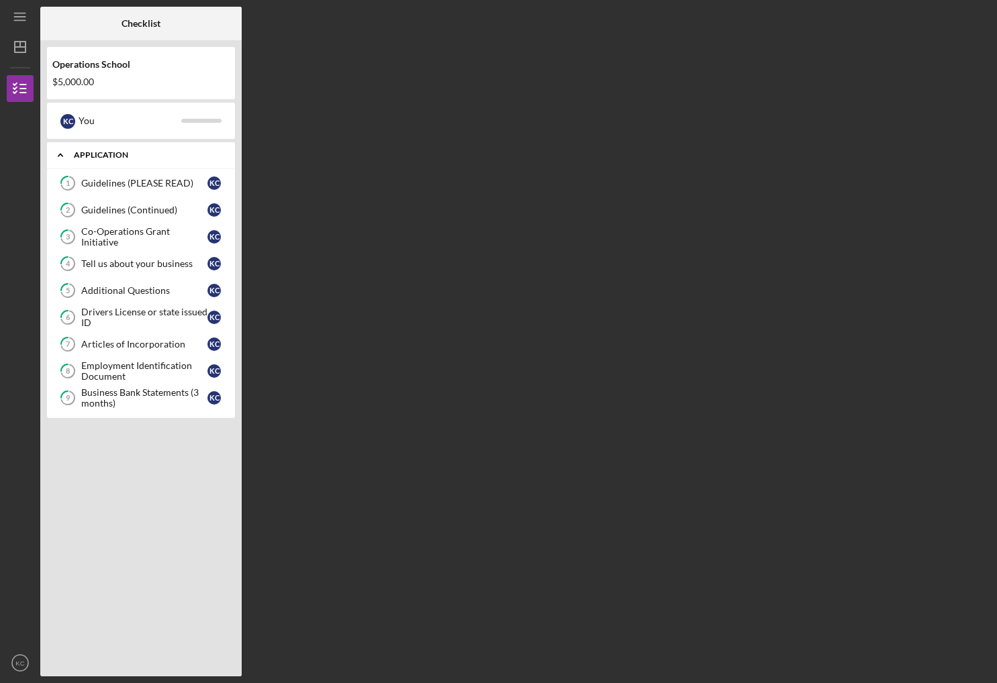
click at [219, 155] on div "Application" at bounding box center [149, 155] width 151 height 8
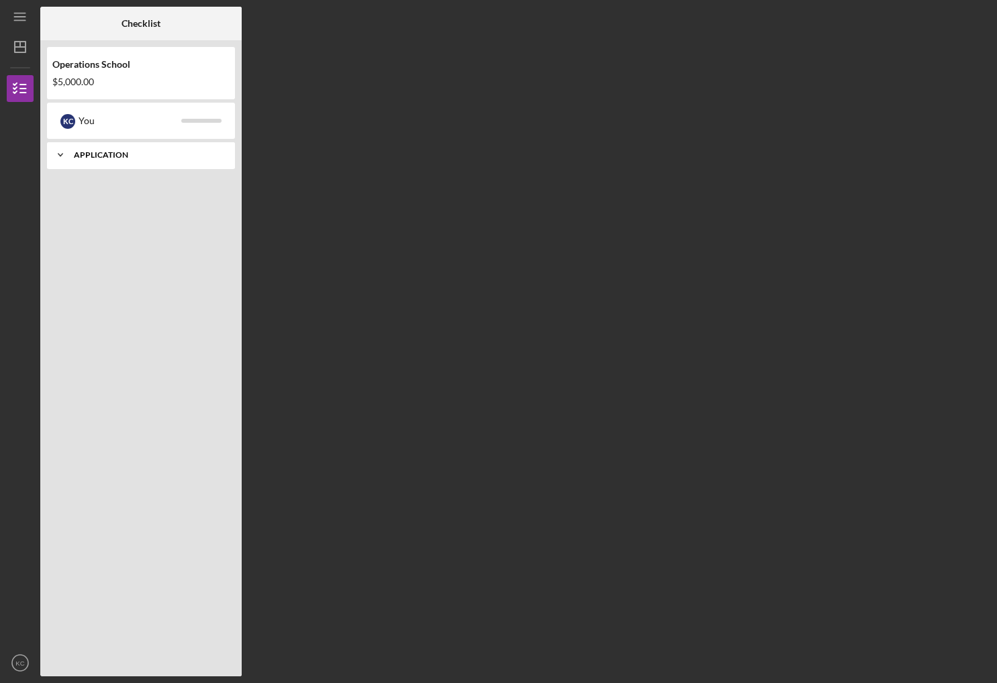
click at [219, 155] on div "Application" at bounding box center [149, 155] width 151 height 8
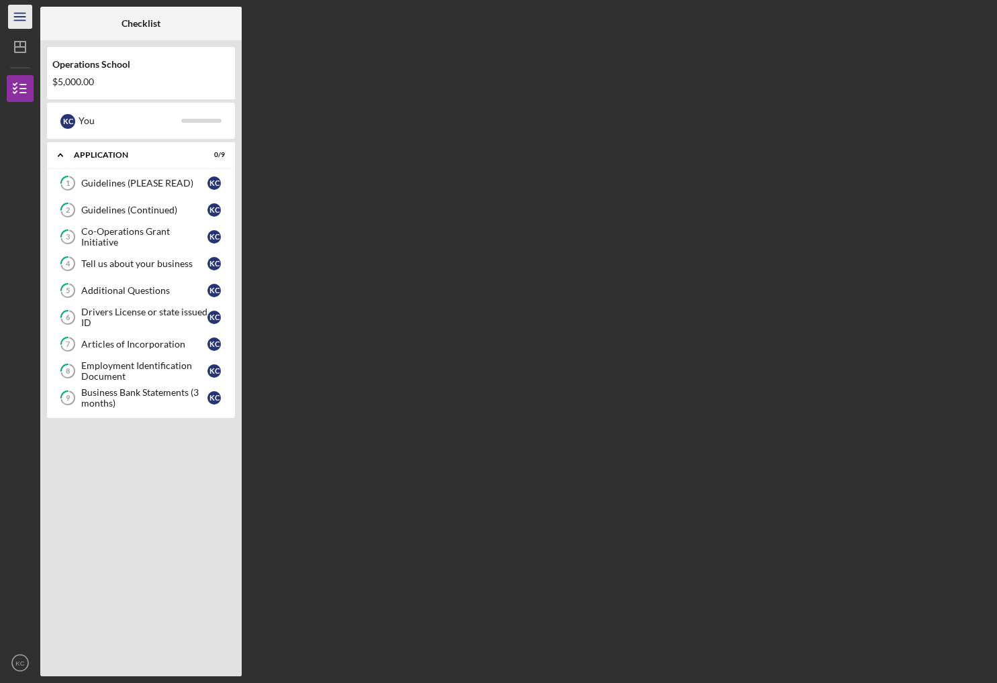
click at [21, 15] on icon "Icon/Menu" at bounding box center [20, 17] width 30 height 30
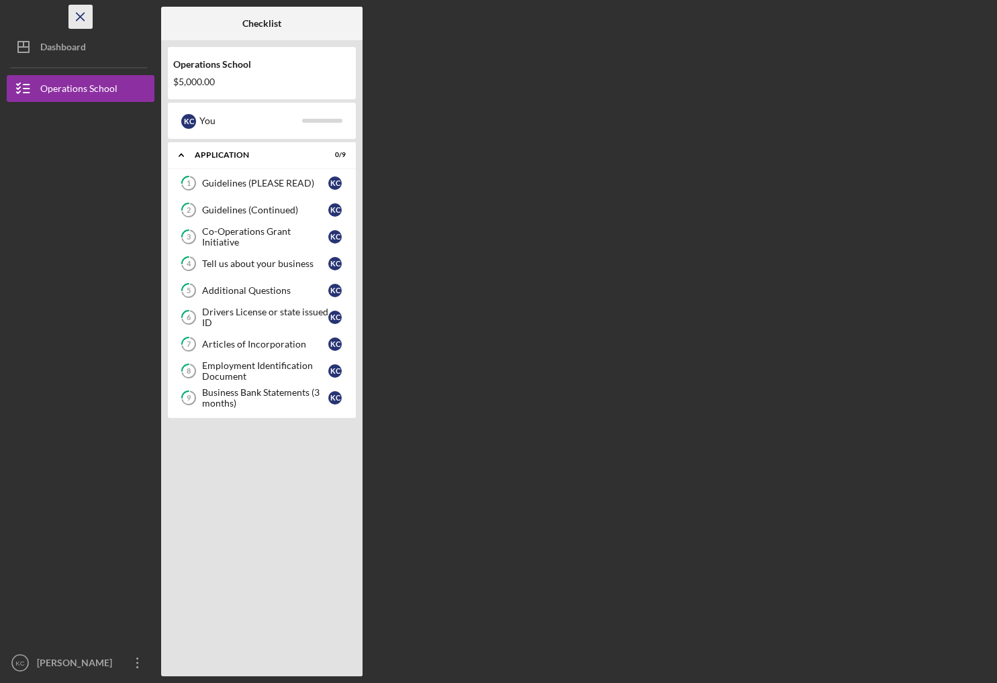
click at [80, 14] on icon "Icon/Menu Close" at bounding box center [81, 17] width 30 height 30
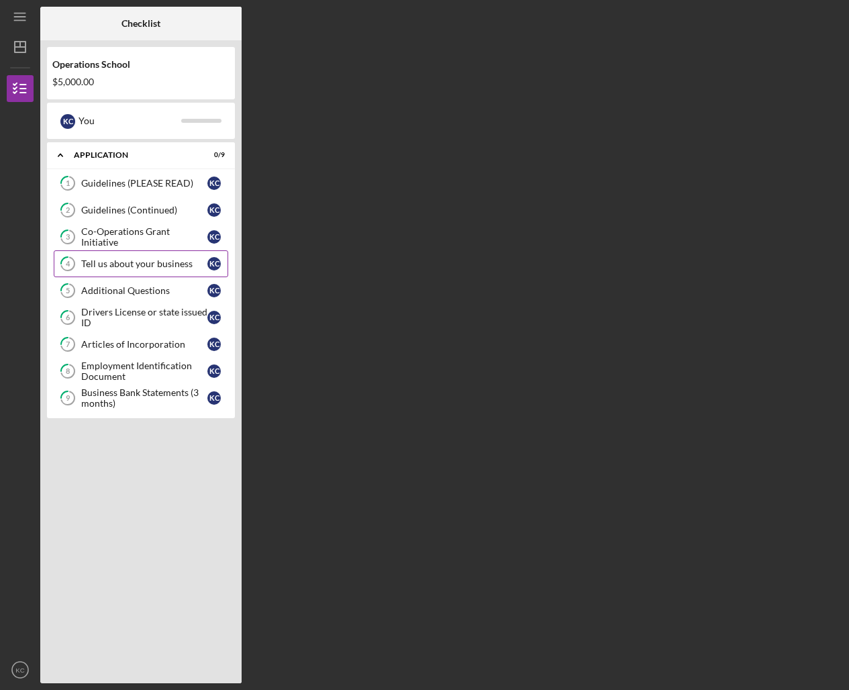
click at [125, 260] on div "Tell us about your business" at bounding box center [144, 263] width 126 height 11
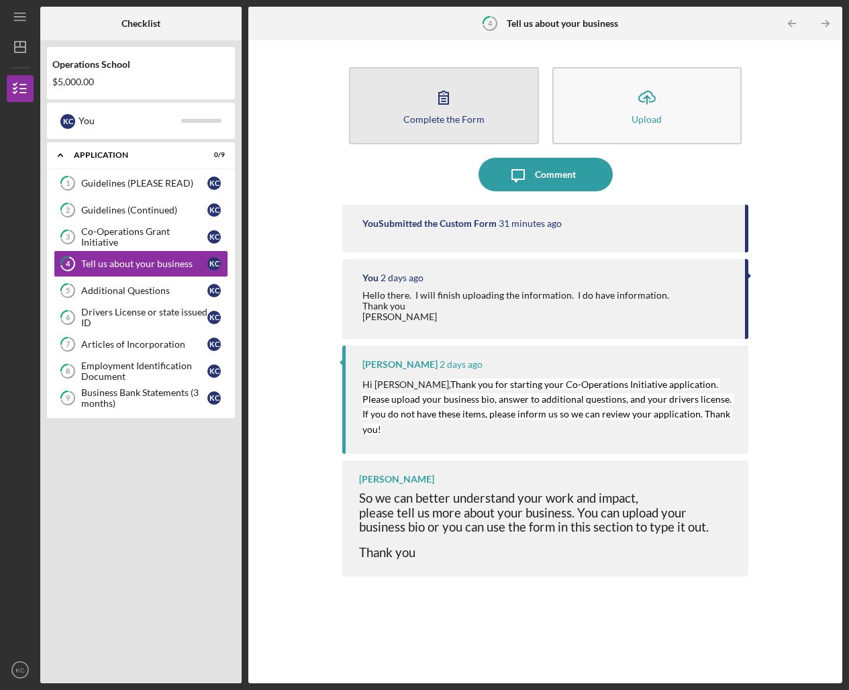
click at [445, 98] on icon "button" at bounding box center [443, 97] width 9 height 13
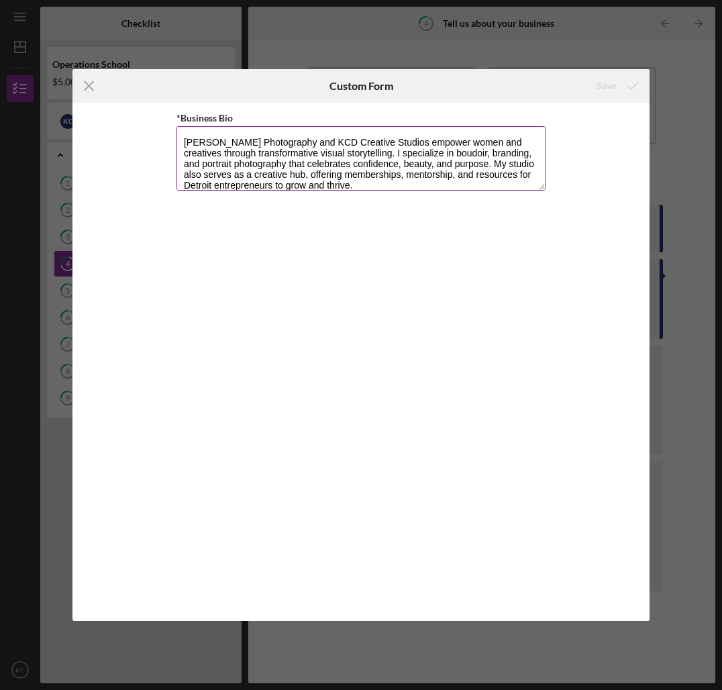
scroll to position [21, 0]
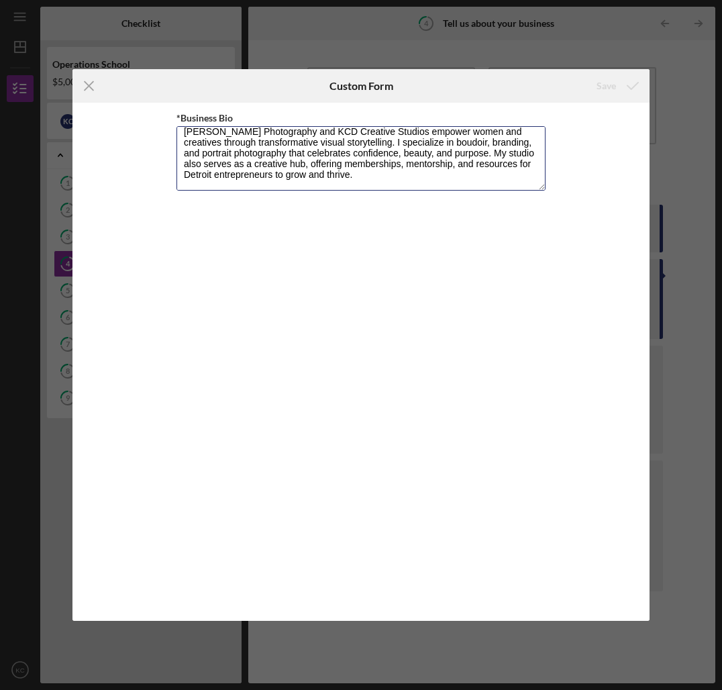
drag, startPoint x: 184, startPoint y: 140, endPoint x: 370, endPoint y: 193, distance: 193.8
click at [370, 193] on div "*Business Bio [PERSON_NAME] Photography and KCD Creative Studios empower women …" at bounding box center [360, 361] width 369 height 505
paste textarea "were born from a dream to empower, uplift, and inspire. My mission goes far bey…"
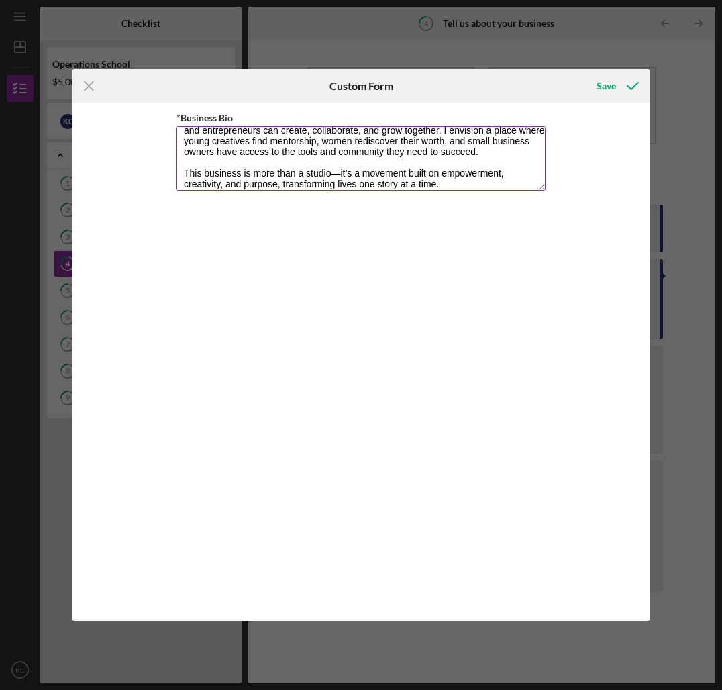
scroll to position [119, 0]
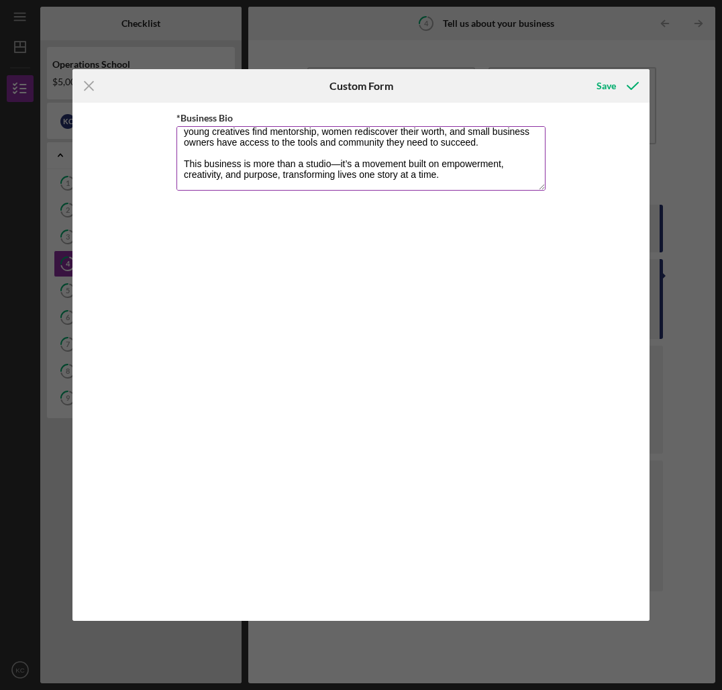
click at [341, 164] on textarea "[PERSON_NAME] Photography and KCD Creative Studios were born from a dream to em…" at bounding box center [360, 158] width 369 height 64
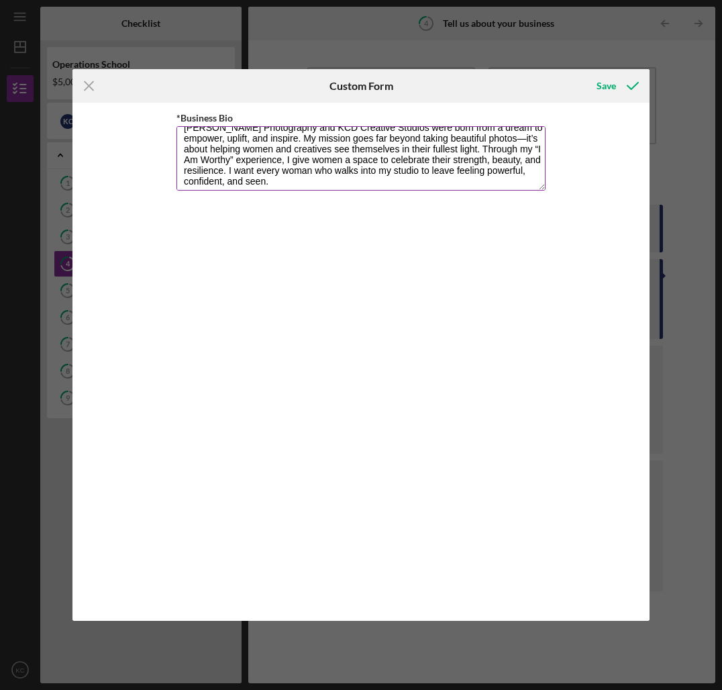
scroll to position [0, 0]
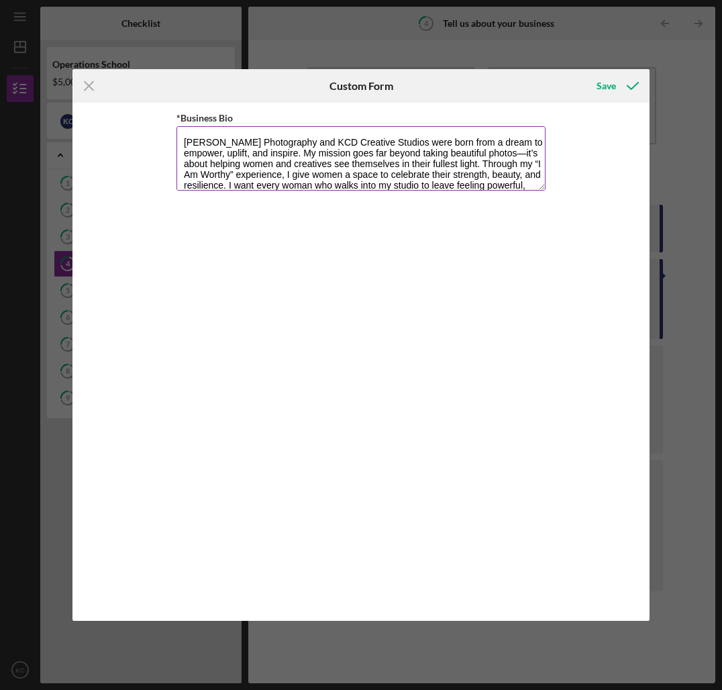
click at [525, 152] on textarea "[PERSON_NAME] Photography and KCD Creative Studios were born from a dream to em…" at bounding box center [360, 158] width 369 height 64
click at [304, 153] on textarea "[PERSON_NAME] Photography and KCD Creative Studios were born from a dream to em…" at bounding box center [360, 158] width 369 height 64
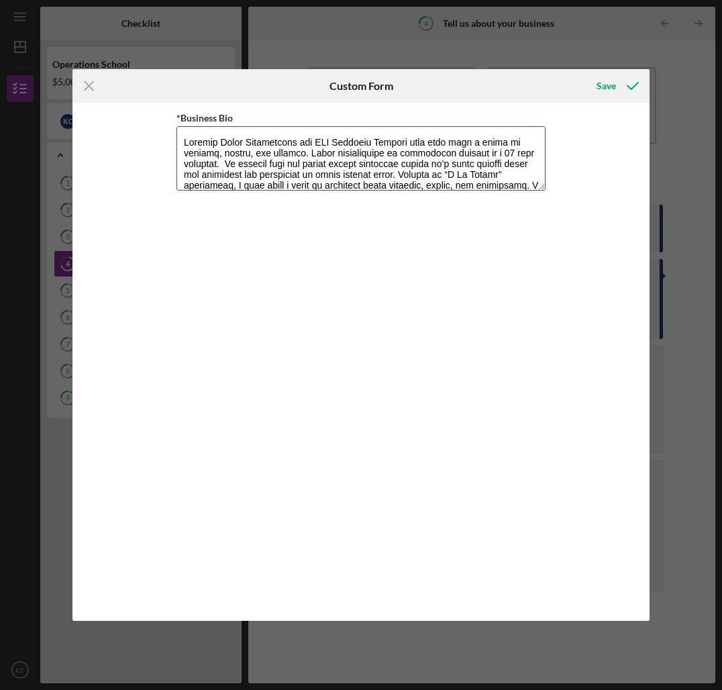
click at [519, 165] on textarea "*Business Bio" at bounding box center [360, 158] width 369 height 64
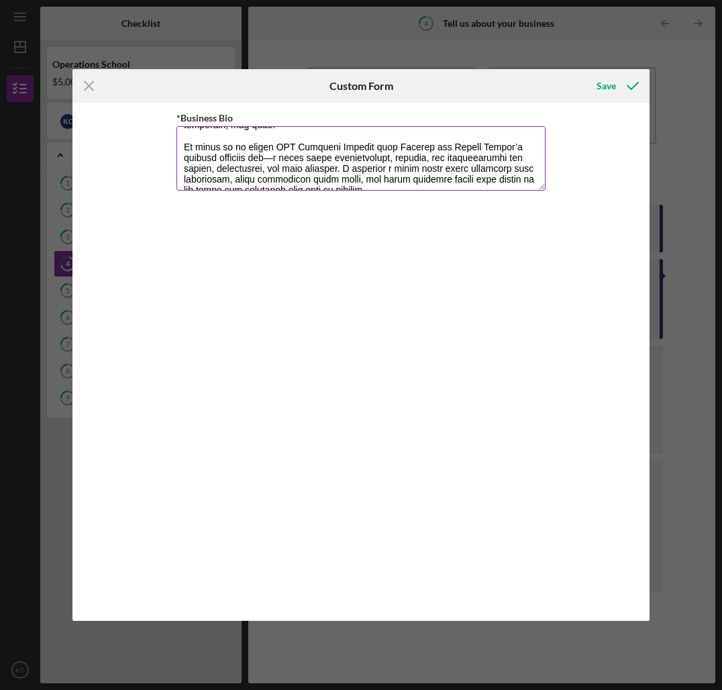
scroll to position [81, 0]
click at [278, 158] on textarea "*Business Bio" at bounding box center [360, 158] width 369 height 64
click at [516, 148] on textarea "*Business Bio" at bounding box center [360, 158] width 369 height 64
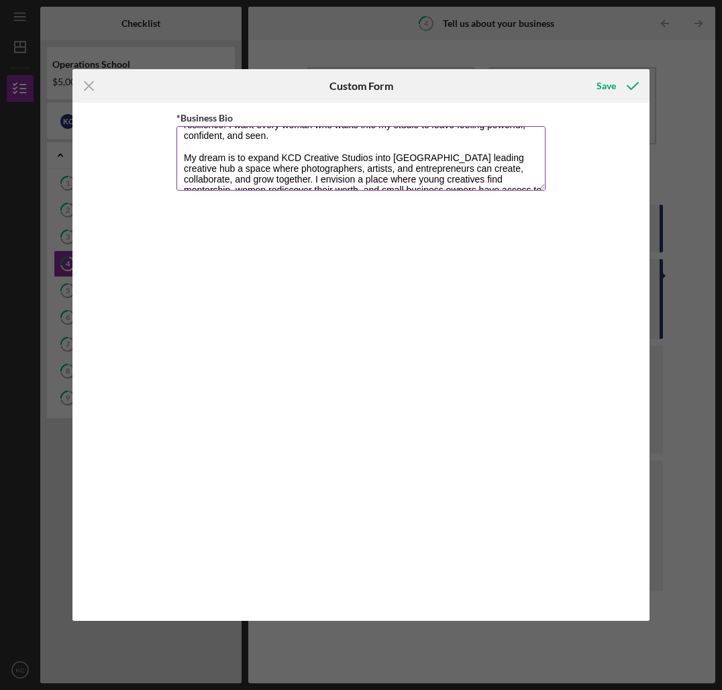
scroll to position [0, 0]
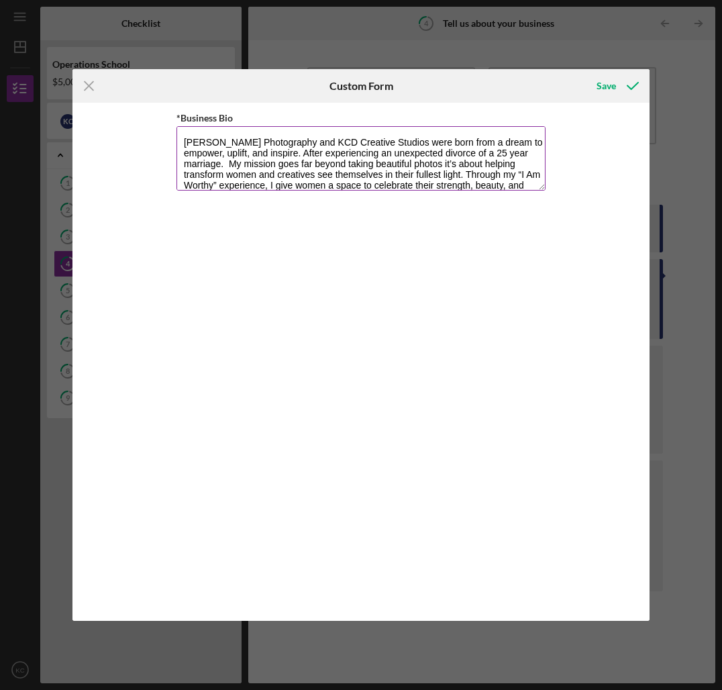
drag, startPoint x: 440, startPoint y: 174, endPoint x: 209, endPoint y: 131, distance: 234.9
click at [209, 131] on textarea "[PERSON_NAME] Photography and KCD Creative Studios were born from a dream to em…" at bounding box center [360, 158] width 369 height 64
type textarea "[PERSON_NAME] Photography and KCD Creative Studios were born from a dream to em…"
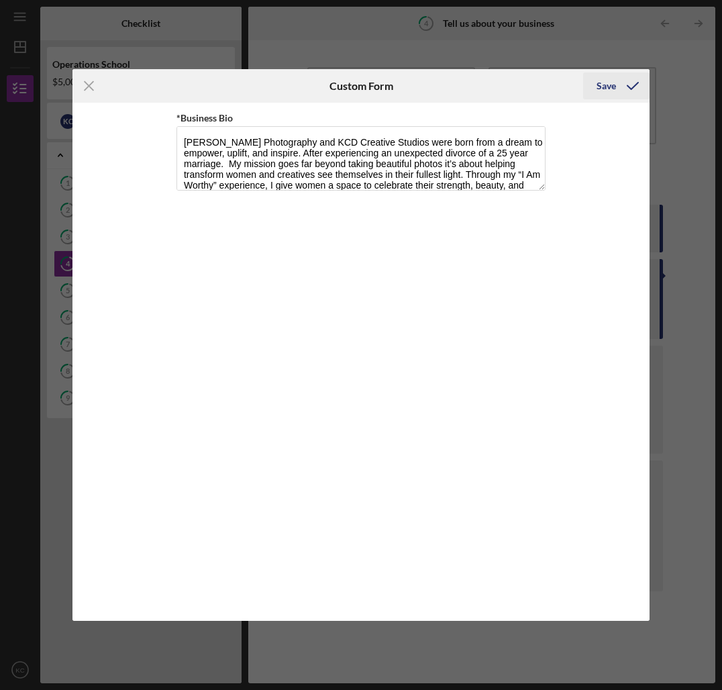
click at [597, 84] on div "Save" at bounding box center [606, 85] width 19 height 27
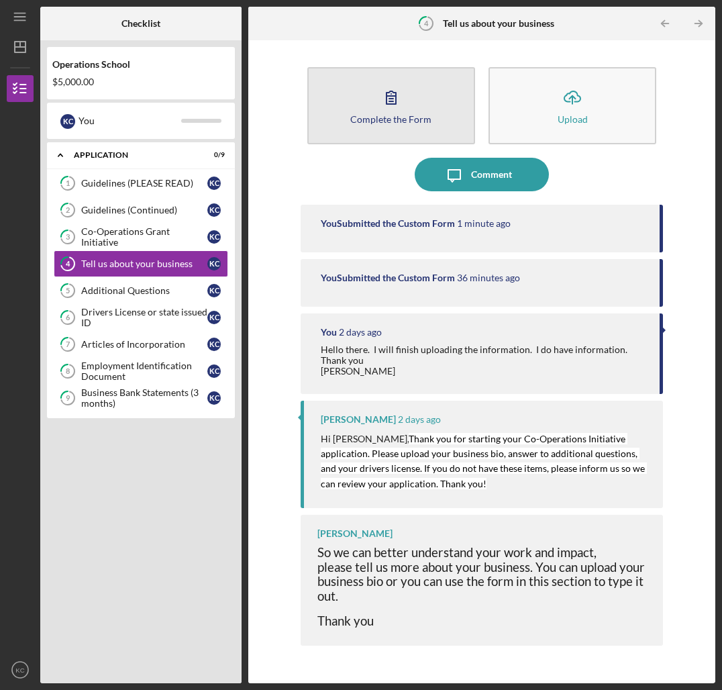
click at [391, 107] on icon "button" at bounding box center [391, 98] width 34 height 34
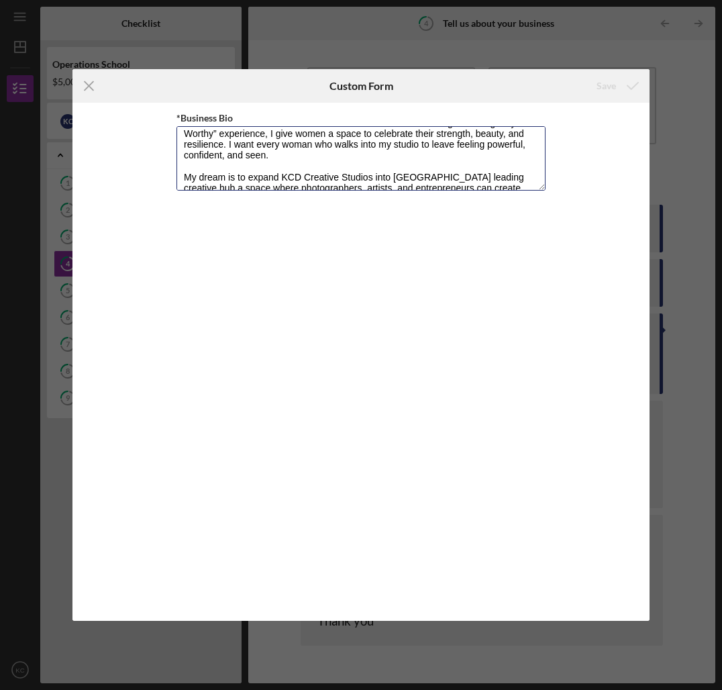
scroll to position [130, 0]
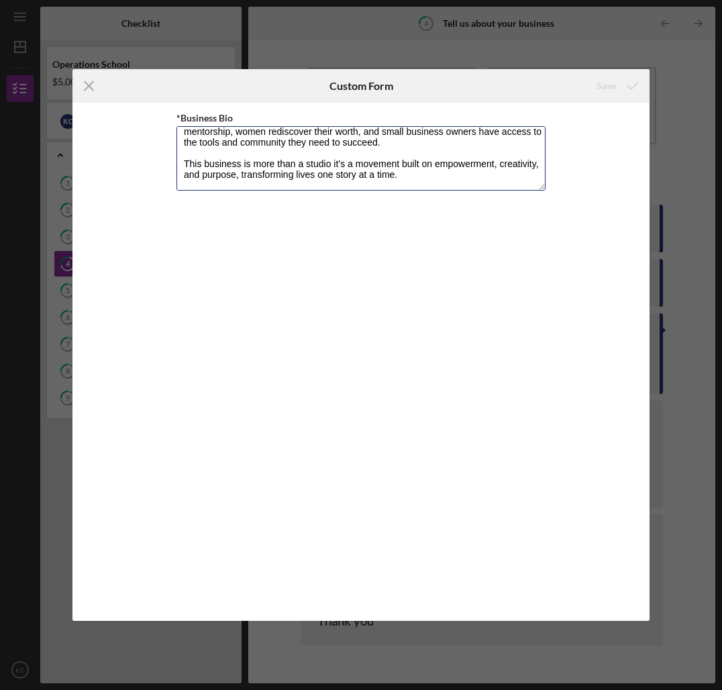
drag, startPoint x: 183, startPoint y: 141, endPoint x: 412, endPoint y: 200, distance: 236.3
click at [412, 200] on div "*Business Bio" at bounding box center [360, 361] width 369 height 505
paste textarea "; it's about helping transform women and creatives see themselves in their full…"
type textarea "[PERSON_NAME] Photography and KCD Creative Studios were born from a dream to em…"
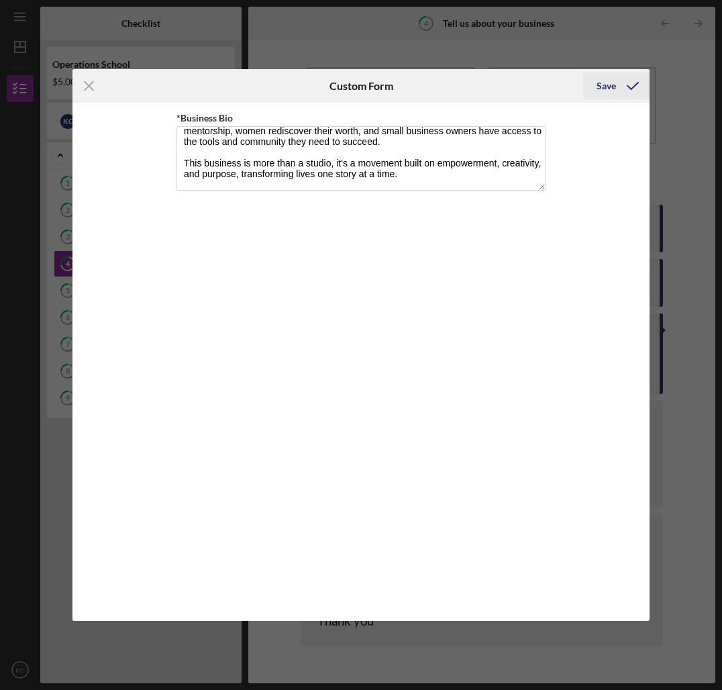
click at [597, 84] on div "Save" at bounding box center [606, 85] width 19 height 27
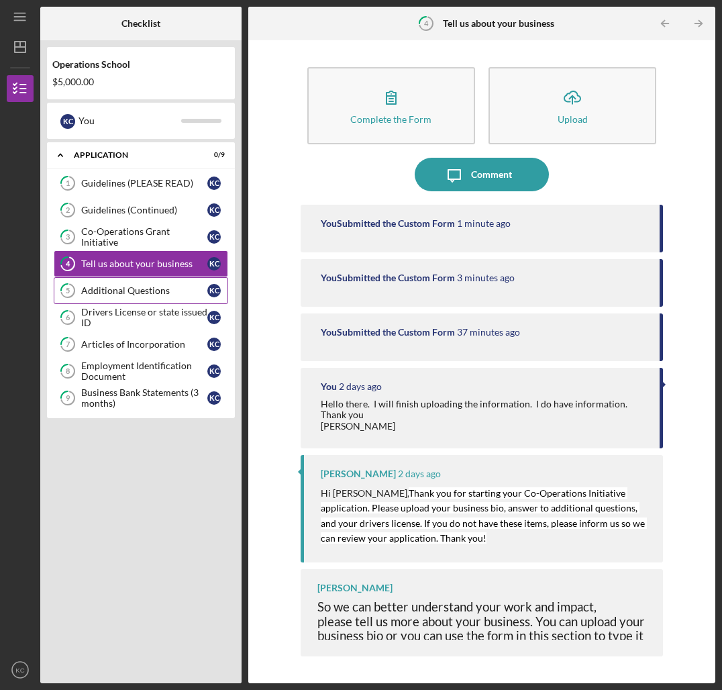
click at [144, 291] on div "Additional Questions" at bounding box center [144, 290] width 126 height 11
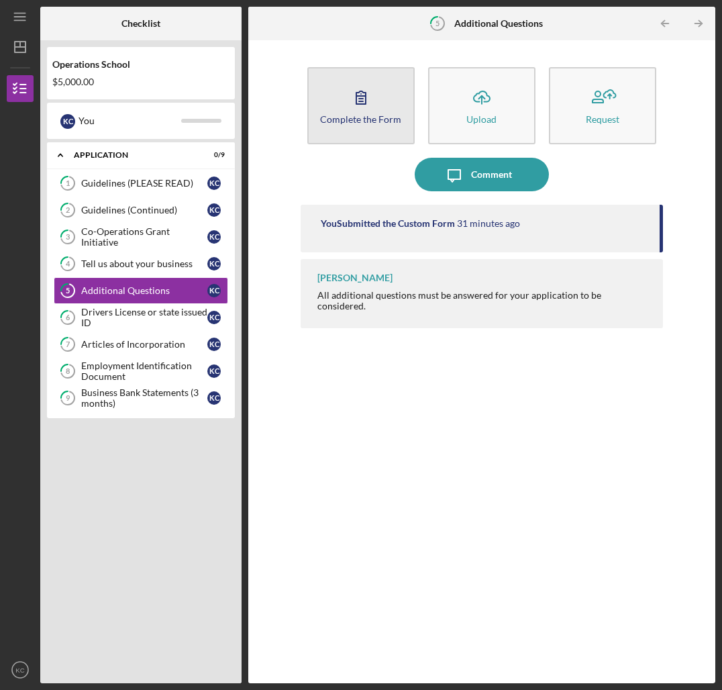
click at [364, 101] on icon "button" at bounding box center [361, 98] width 34 height 34
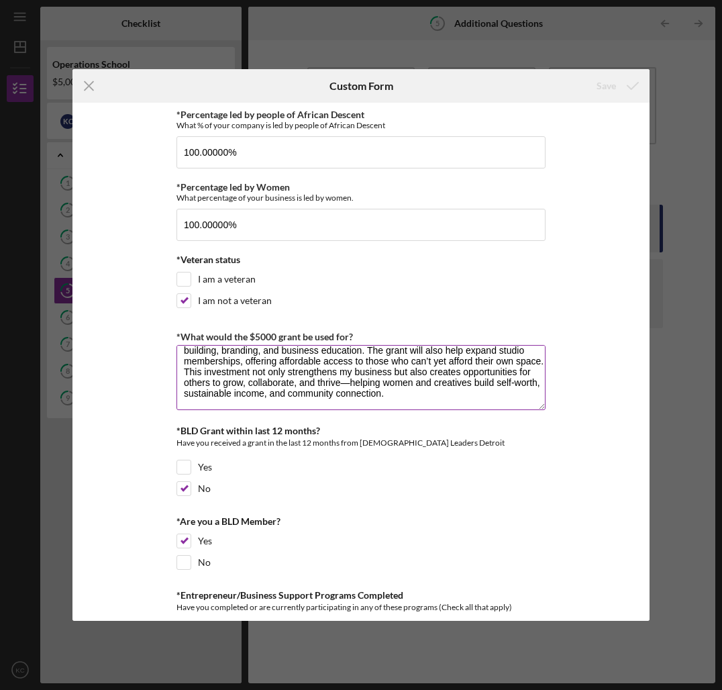
click at [418, 374] on textarea "The $5,000 grant would be used to enhance KCD Creative Studios as a creative an…" at bounding box center [360, 377] width 369 height 64
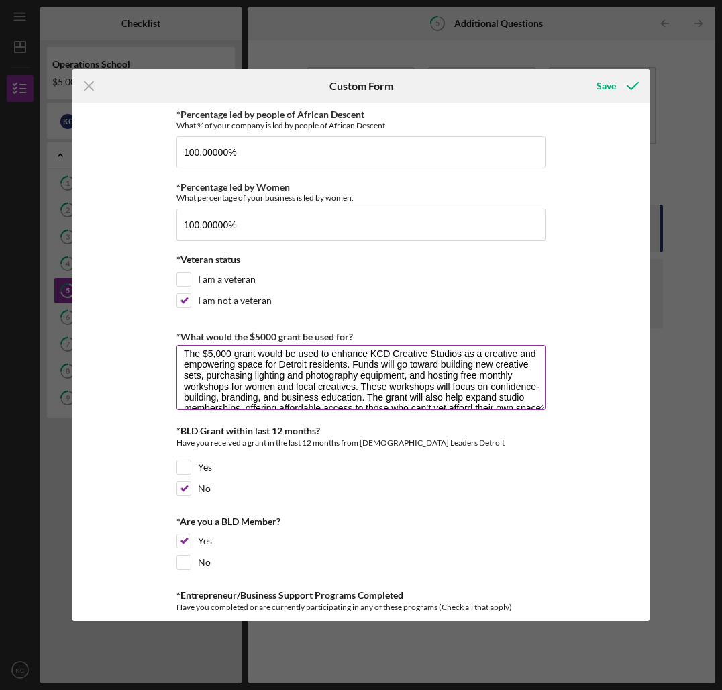
scroll to position [3, 0]
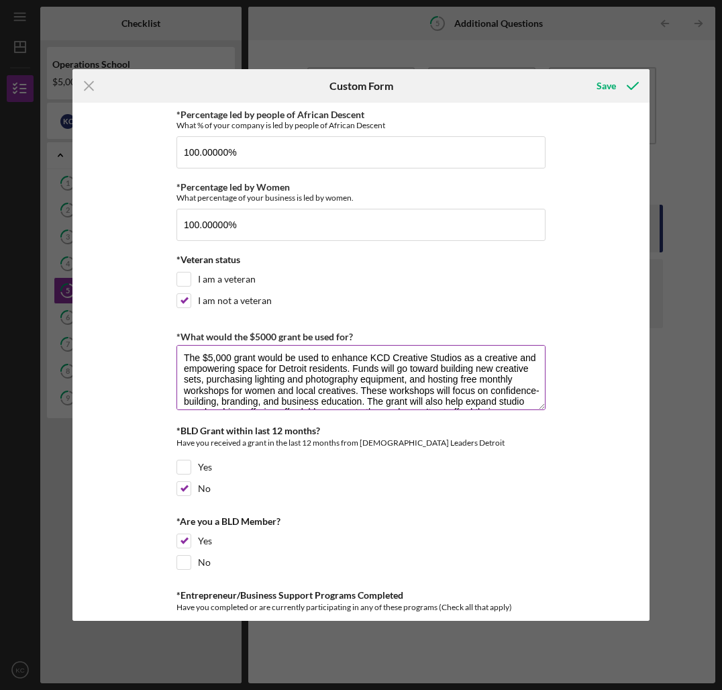
click at [510, 377] on textarea "The $5,000 grant would be used to enhance KCD Creative Studios as a creative an…" at bounding box center [360, 377] width 369 height 64
type textarea "The $5,000 grant would be used to enhance KCD Creative Studios as a creative an…"
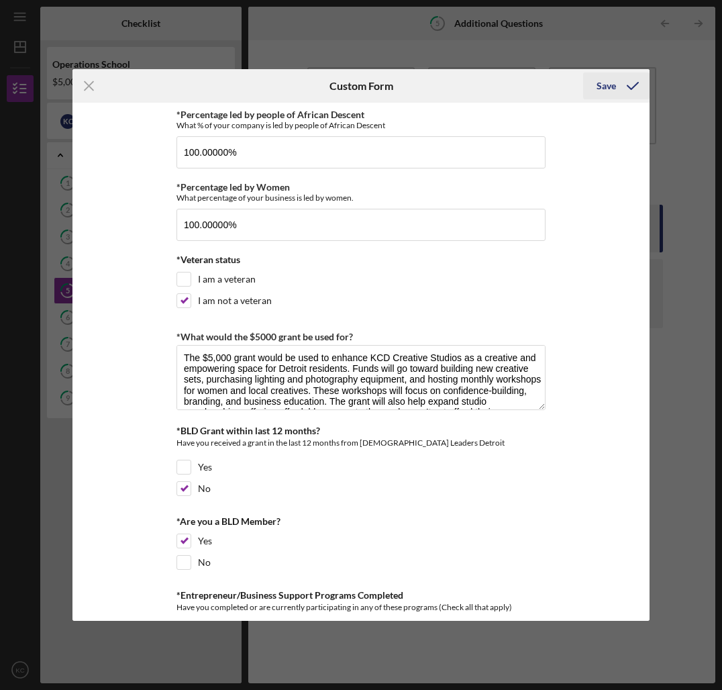
click at [597, 84] on div "Save" at bounding box center [606, 85] width 19 height 27
